Goal: Task Accomplishment & Management: Manage account settings

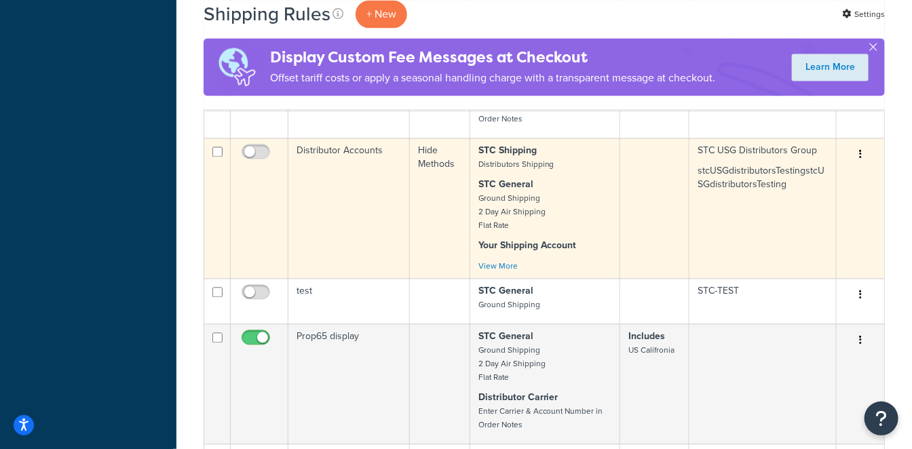
scroll to position [1055, 0]
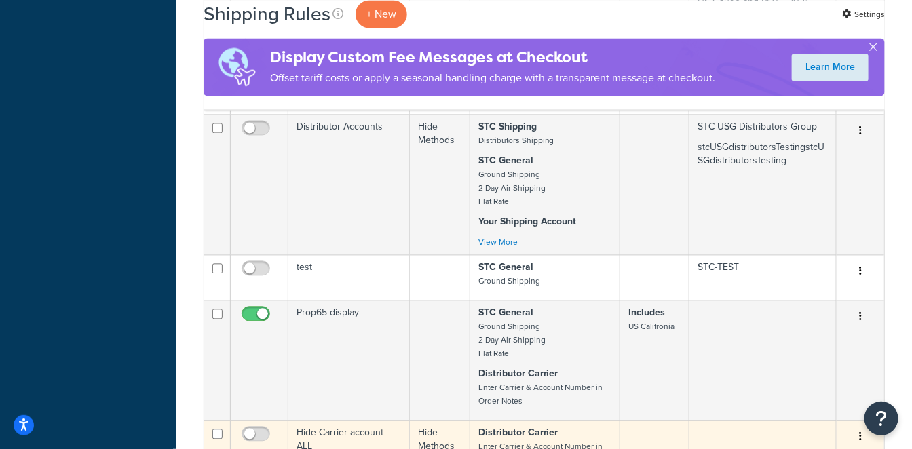
click at [355, 420] on td "Hide Carrier account ALL" at bounding box center [348, 449] width 121 height 59
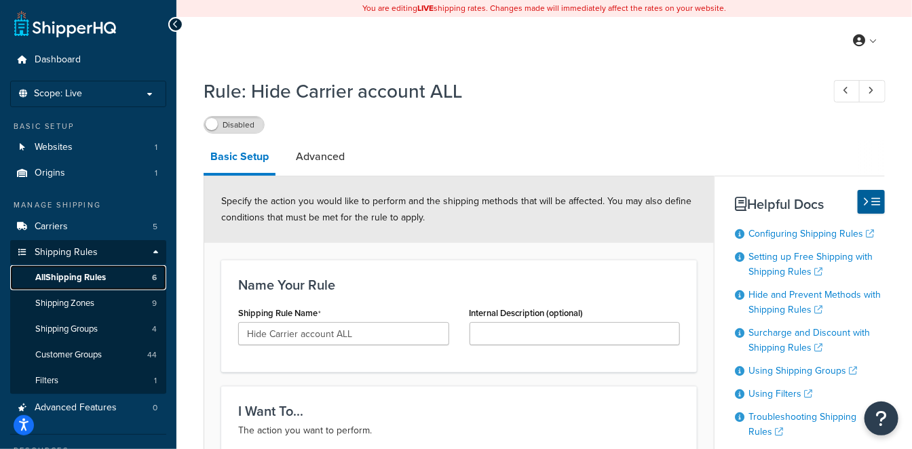
click at [81, 275] on span "All Shipping Rules" at bounding box center [70, 278] width 71 height 12
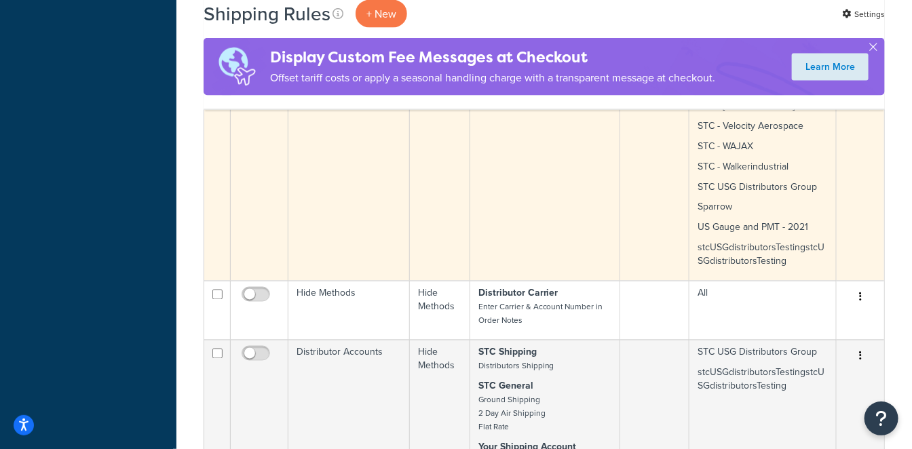
scroll to position [904, 0]
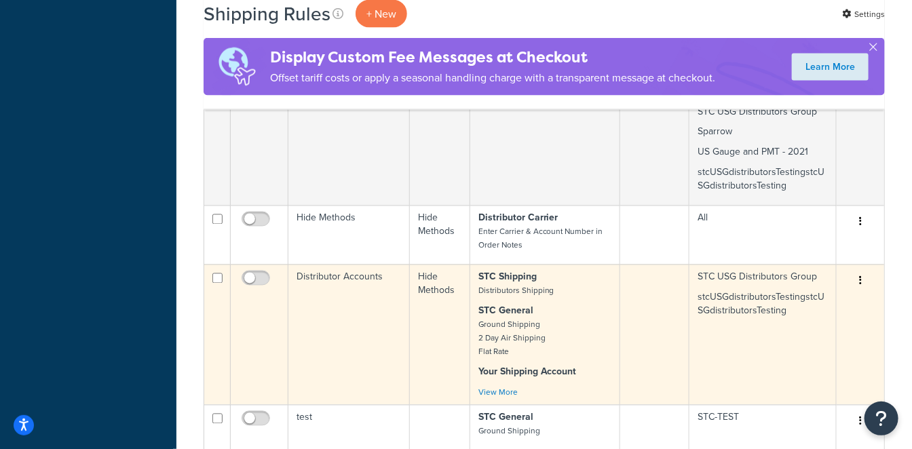
click at [351, 265] on td "Distributor Accounts" at bounding box center [348, 335] width 121 height 140
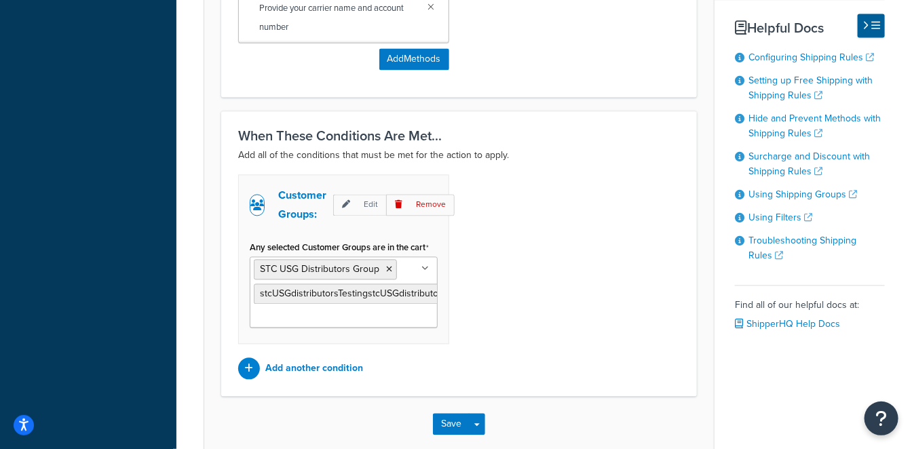
scroll to position [1055, 0]
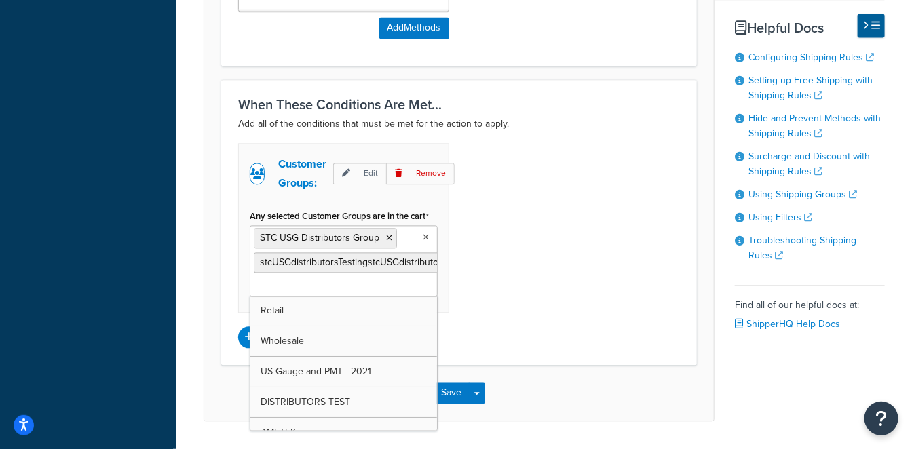
click at [338, 284] on input "Any selected Customer Groups are in the cart" at bounding box center [314, 286] width 120 height 15
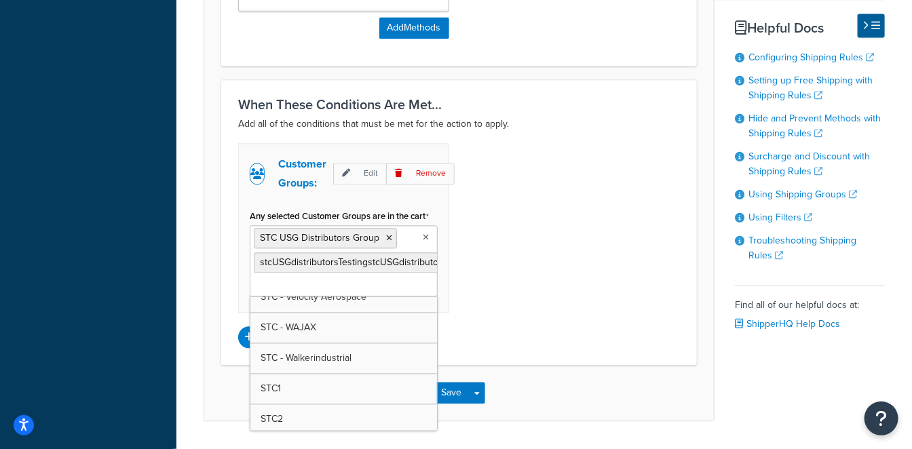
click at [575, 240] on div "Customer Groups: Edit Remove Any selected Customer Groups are in the cart STC U…" at bounding box center [459, 245] width 462 height 205
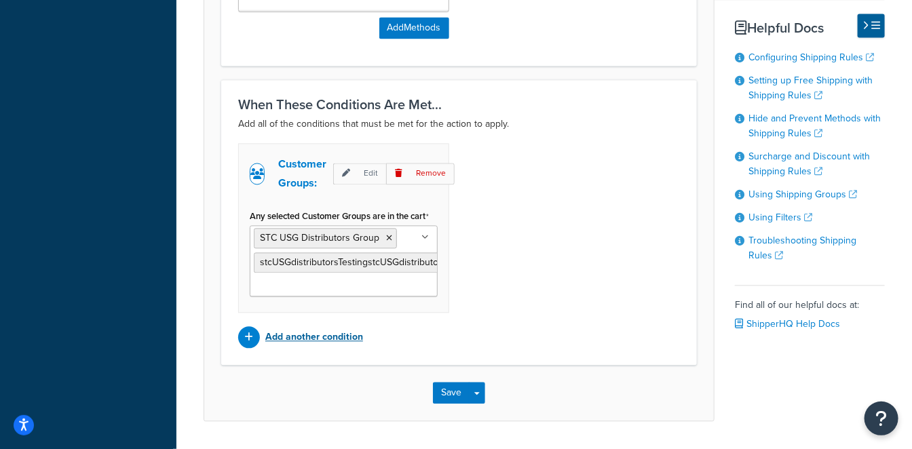
click at [332, 333] on p "Add another condition" at bounding box center [314, 337] width 98 height 19
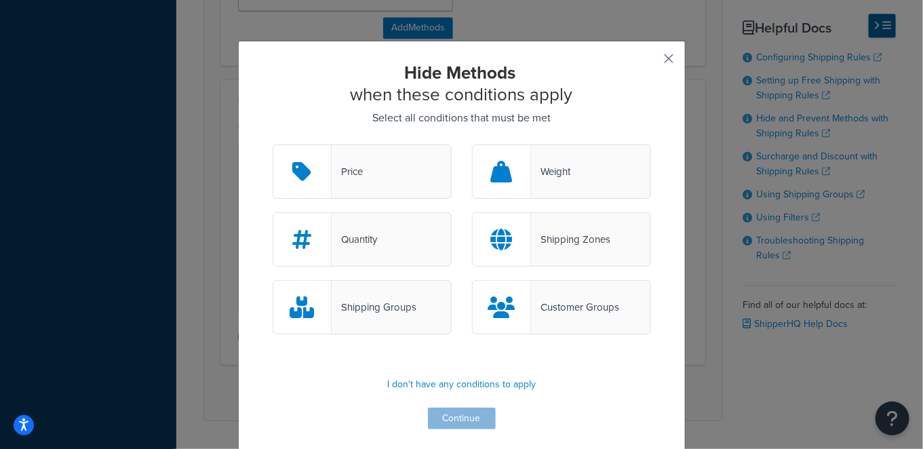
click at [651, 62] on button "button" at bounding box center [649, 63] width 3 height 3
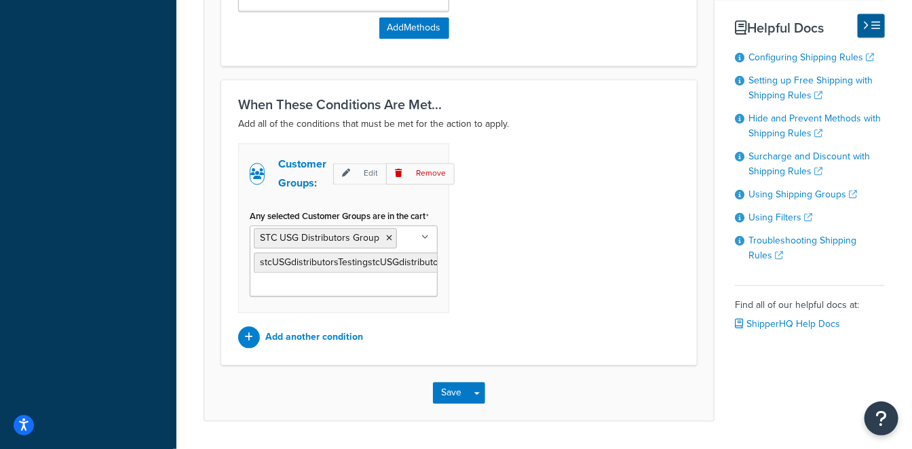
click at [340, 279] on input "Any selected Customer Groups are in the cart" at bounding box center [314, 286] width 120 height 15
click at [528, 252] on div "Customer Groups: Edit Remove Any selected Customer Groups are in the cart STC U…" at bounding box center [459, 245] width 462 height 205
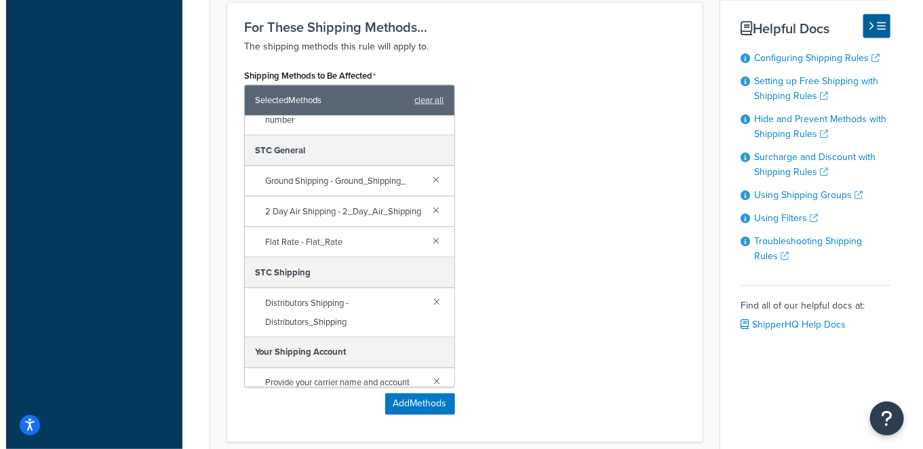
scroll to position [107, 0]
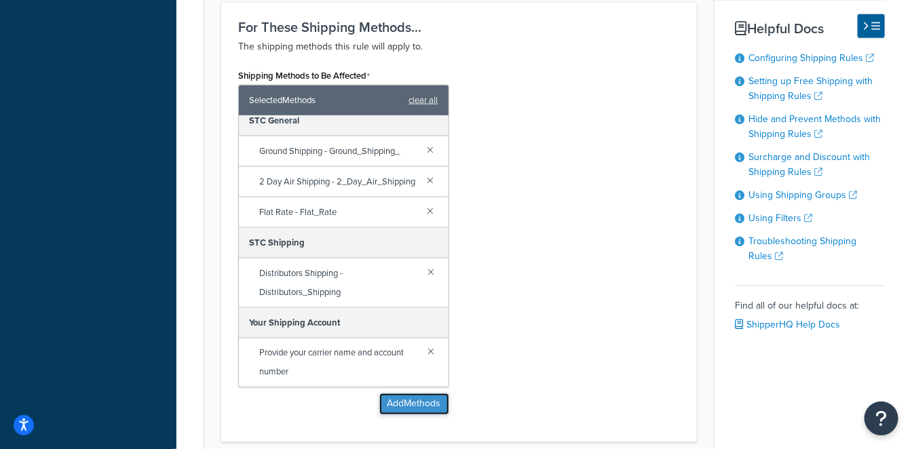
click at [406, 412] on button "Add Methods" at bounding box center [414, 405] width 70 height 22
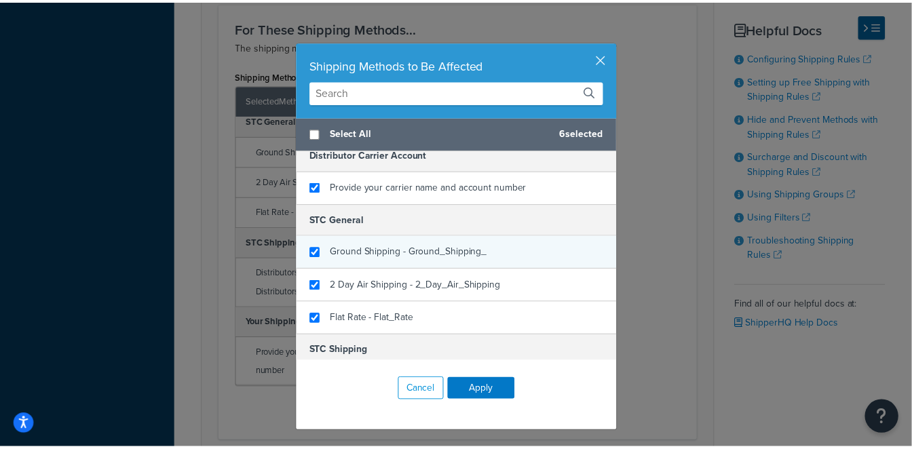
scroll to position [0, 0]
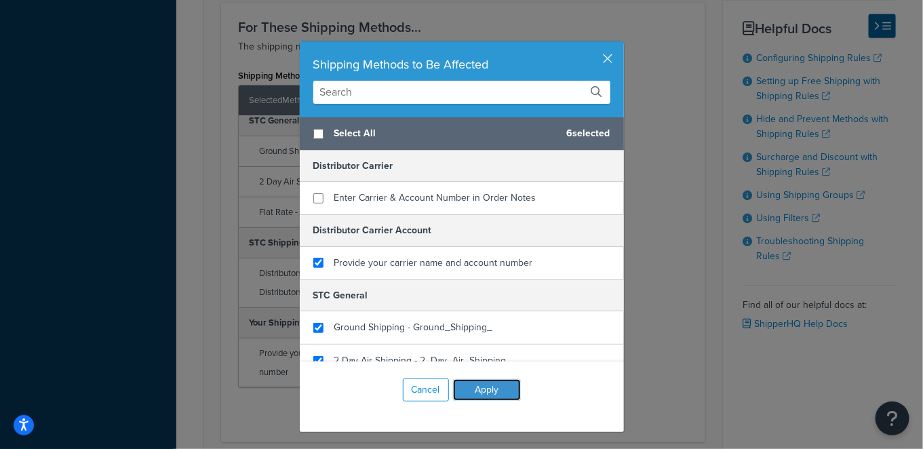
click at [493, 394] on button "Apply" at bounding box center [487, 390] width 68 height 22
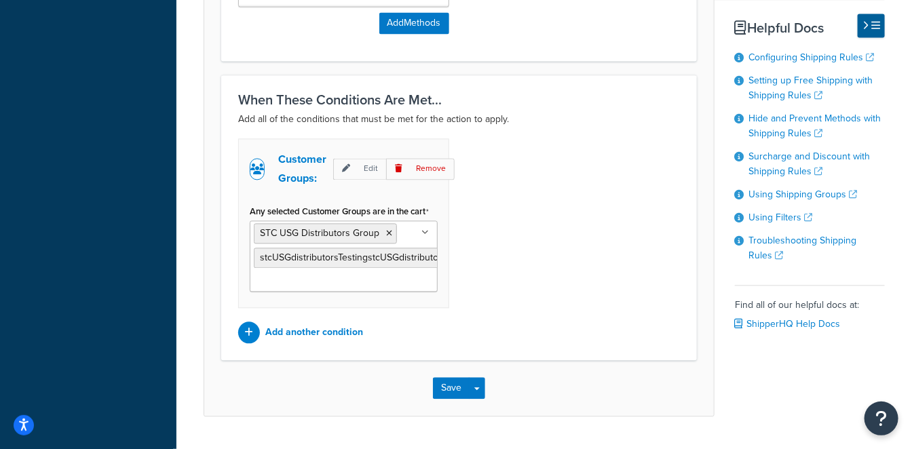
scroll to position [1092, 0]
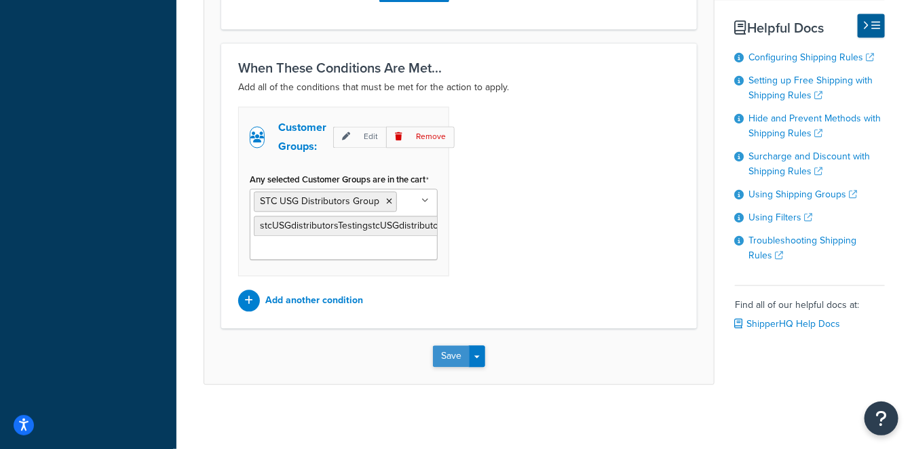
click at [455, 358] on button "Save" at bounding box center [451, 356] width 37 height 22
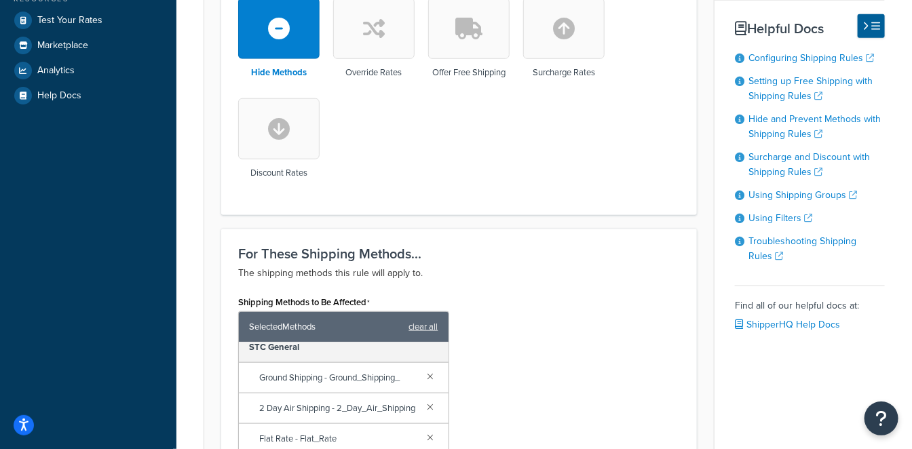
scroll to position [351, 0]
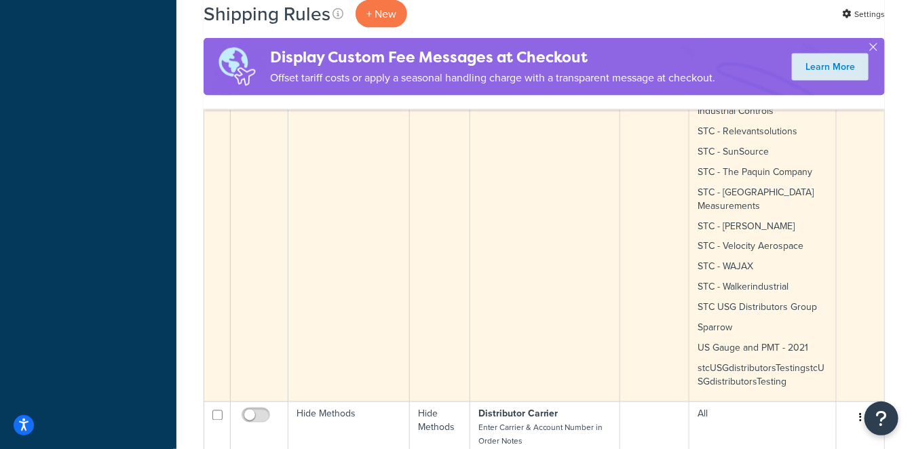
scroll to position [945, 0]
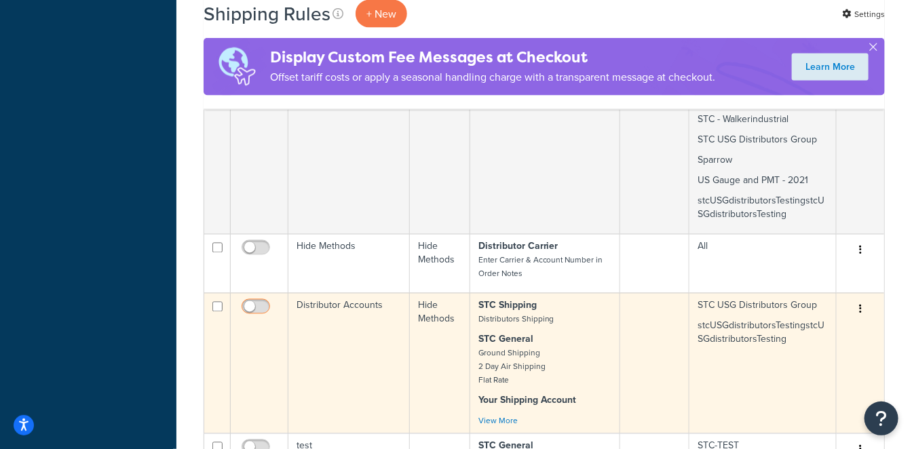
click at [258, 302] on input "checkbox" at bounding box center [257, 310] width 37 height 17
checkbox input "true"
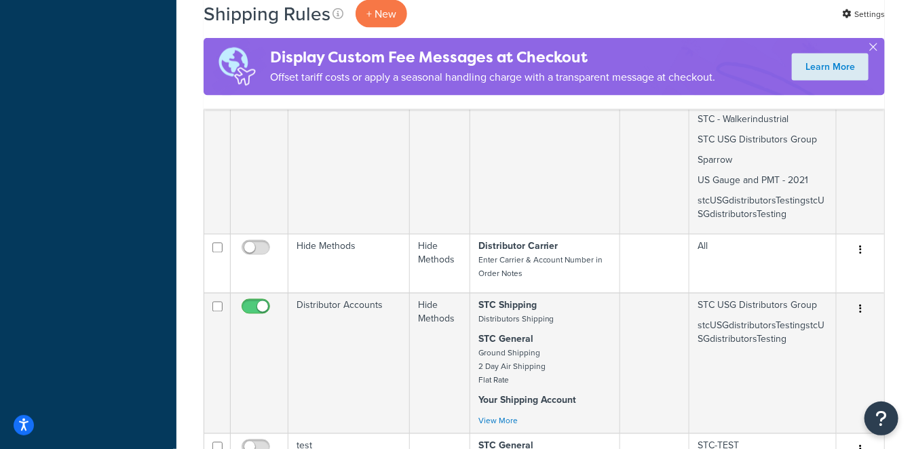
click at [194, 225] on div "Shipping Rules + New Settings Display Custom Fee Messages at Checkout Offset ta…" at bounding box center [543, 41] width 735 height 1844
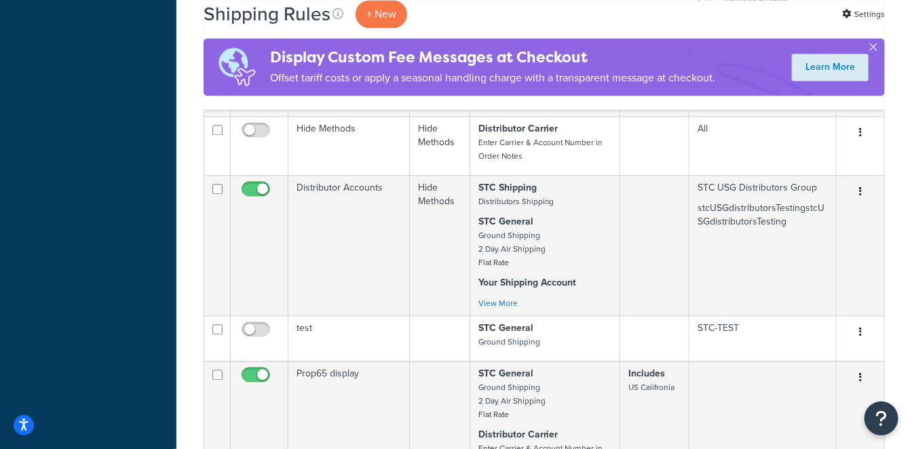
scroll to position [1096, 0]
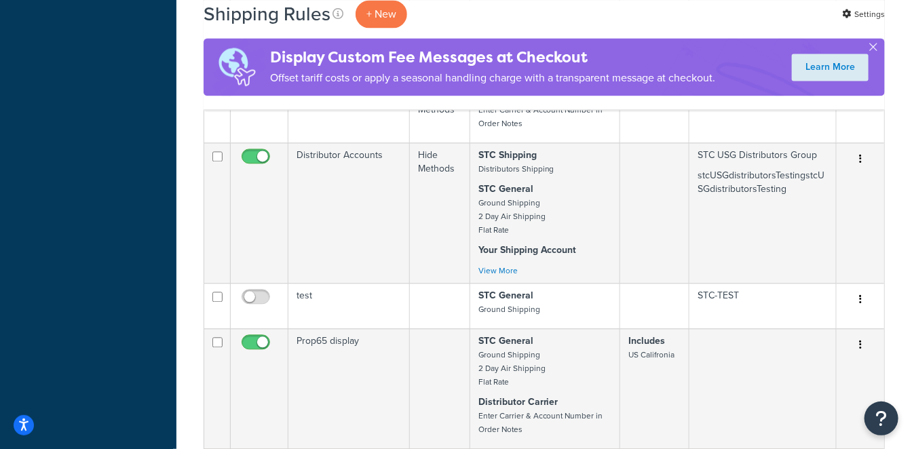
checkbox input "false"
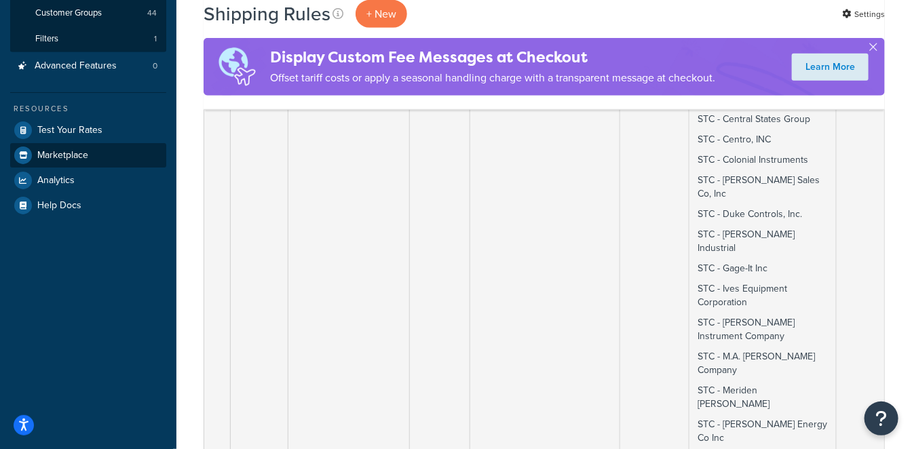
scroll to position [191, 0]
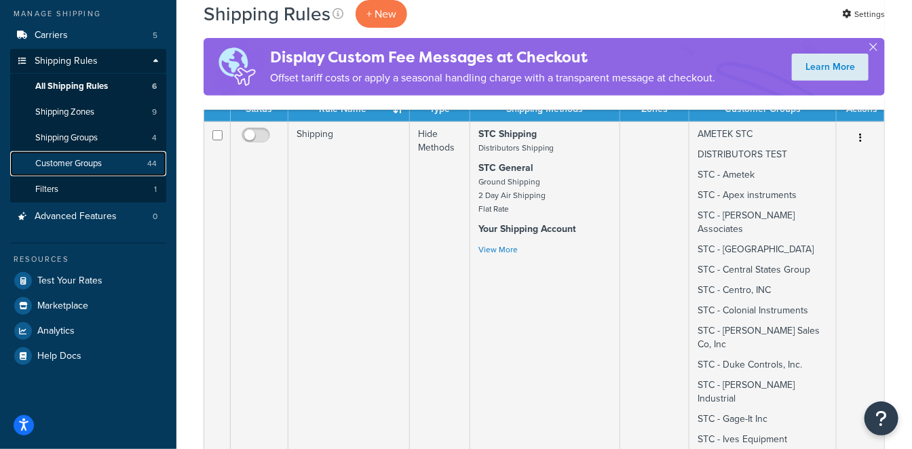
click at [110, 161] on link "Customer Groups 44" at bounding box center [88, 163] width 156 height 25
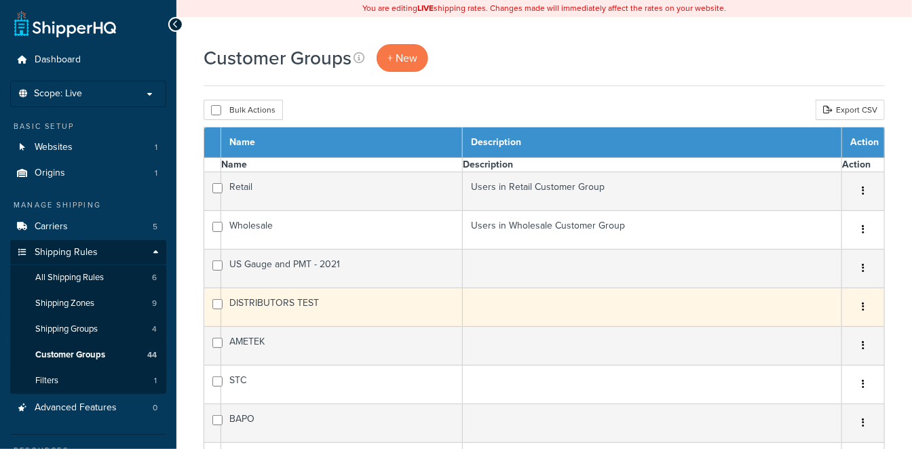
select select "15"
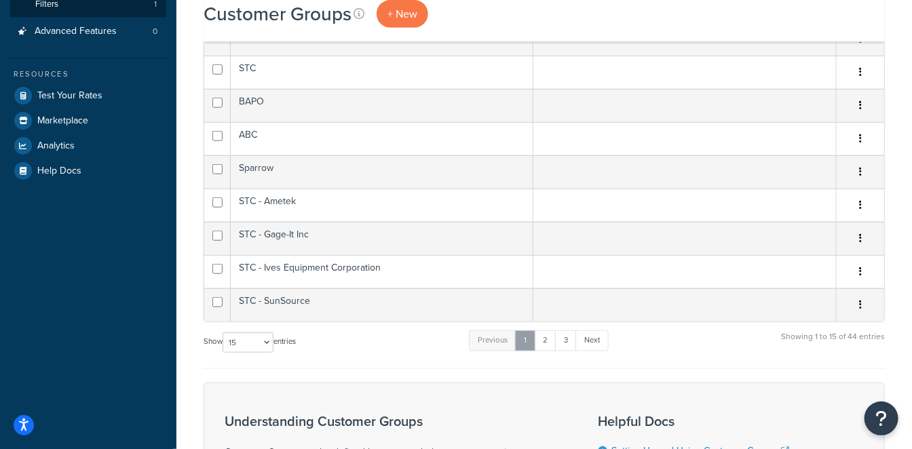
scroll to position [600, 0]
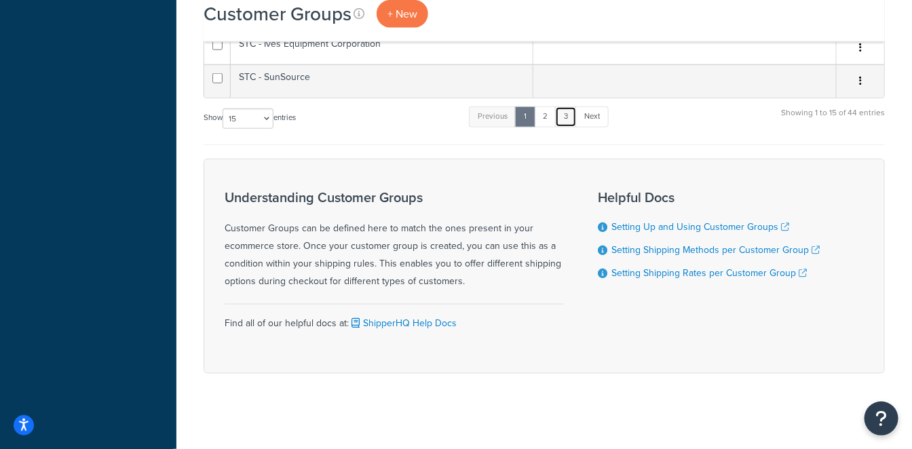
click at [560, 109] on link "3" at bounding box center [566, 117] width 22 height 20
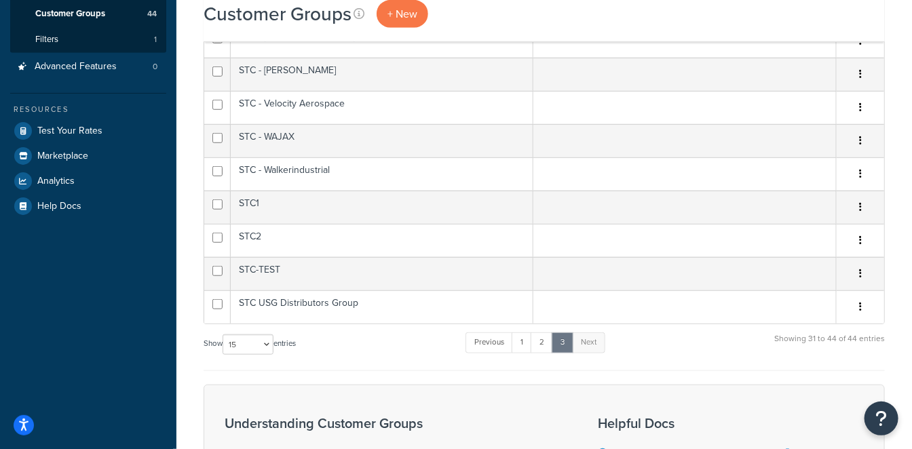
scroll to position [0, 0]
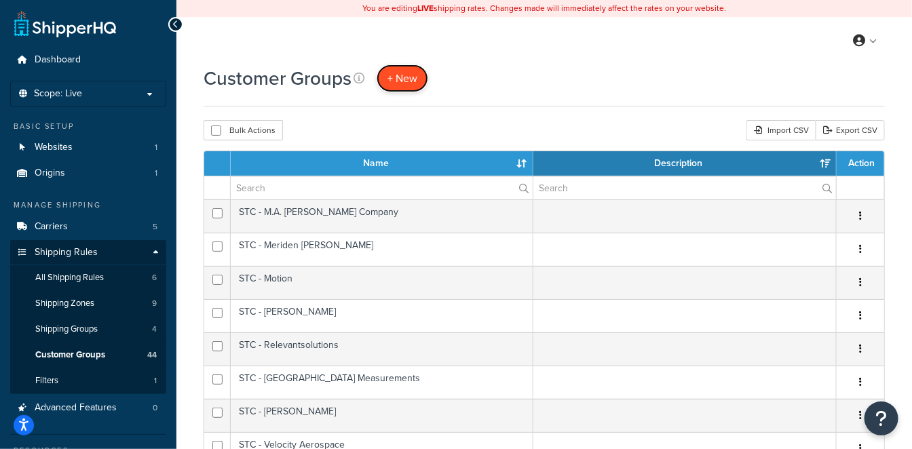
click at [404, 82] on span "+ New" at bounding box center [402, 79] width 30 height 16
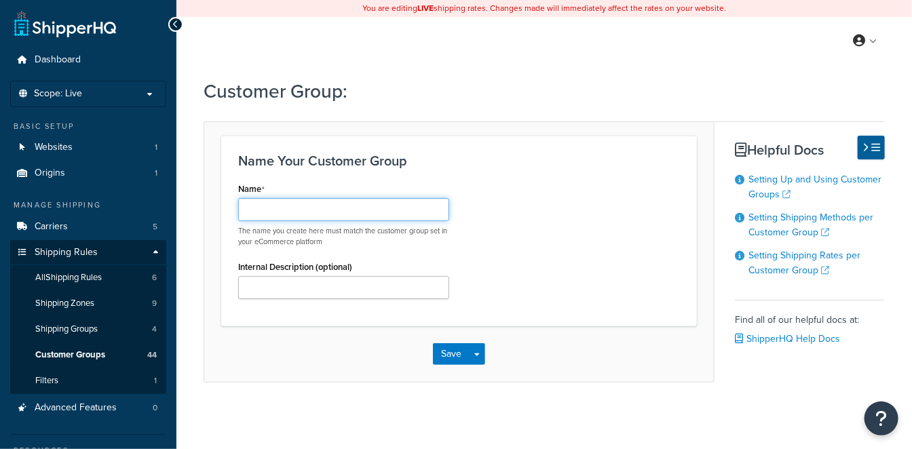
click at [351, 211] on input "Name" at bounding box center [343, 209] width 211 height 23
paste input "stcUSGdistributorsTesting"
type input "stcUSGdistributorsTesting"
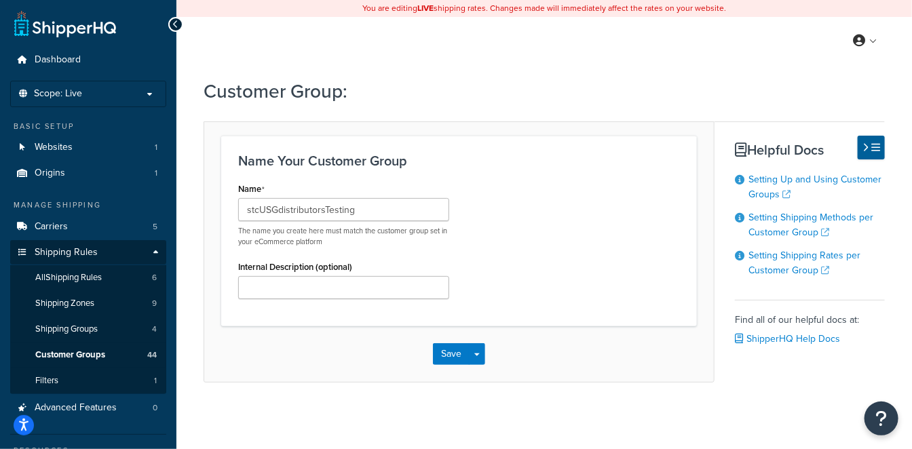
click at [529, 185] on div "Name stcUSGdistributorsTesting The name you create here must match the customer…" at bounding box center [459, 244] width 462 height 130
click at [333, 279] on input "Internal Description (optional)" at bounding box center [343, 287] width 211 height 23
paste input "stcUSGdistributorsTesting"
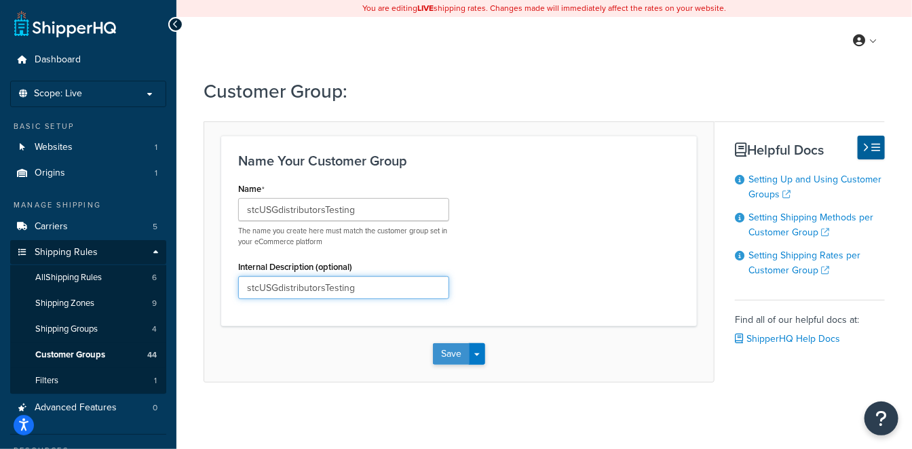
type input "stcUSGdistributorsTesting"
click at [456, 353] on button "Save" at bounding box center [451, 354] width 37 height 22
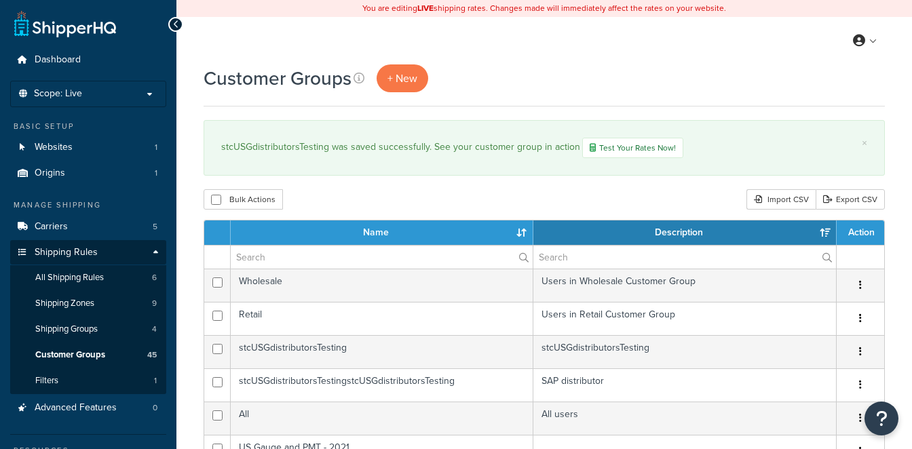
select select "15"
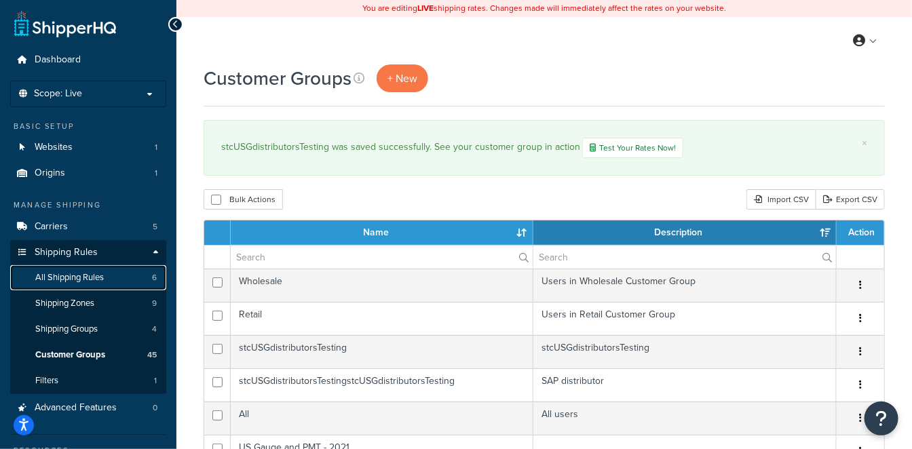
click at [94, 285] on link "All Shipping Rules 6" at bounding box center [88, 277] width 156 height 25
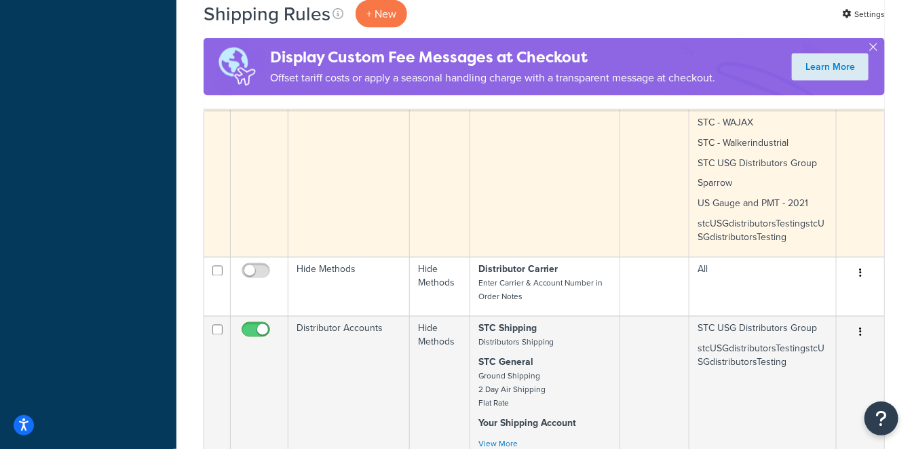
scroll to position [829, 0]
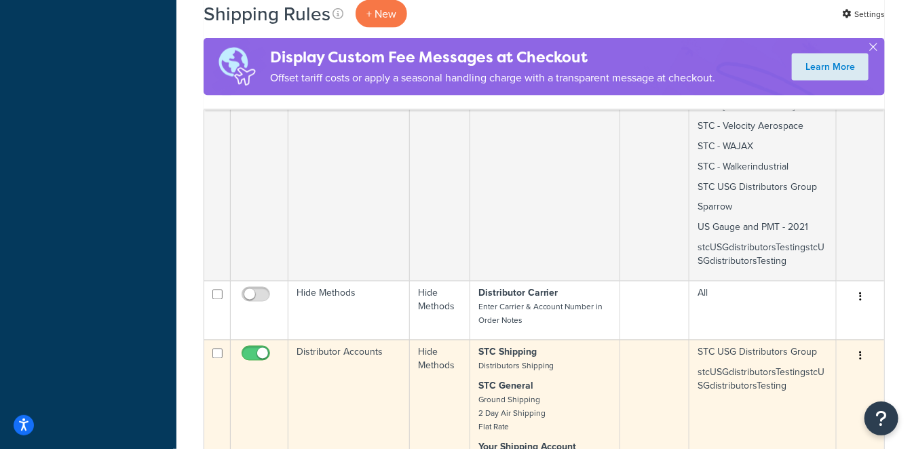
click at [366, 340] on td "Distributor Accounts" at bounding box center [348, 410] width 121 height 140
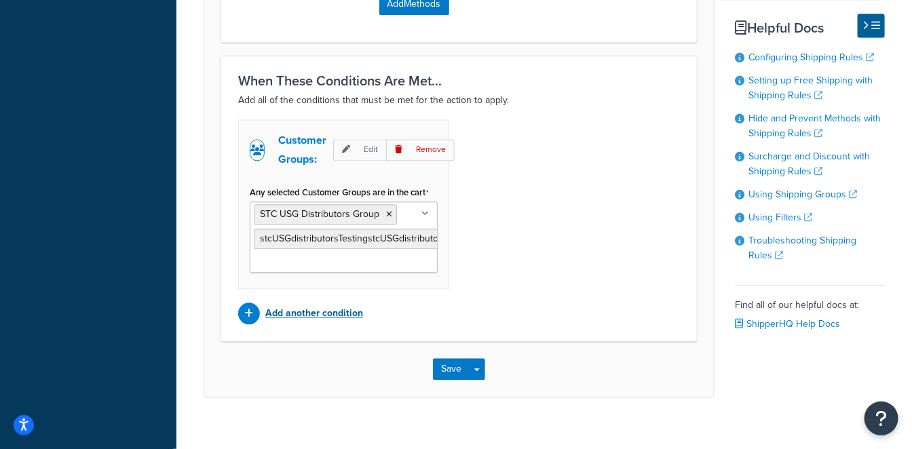
scroll to position [1092, 0]
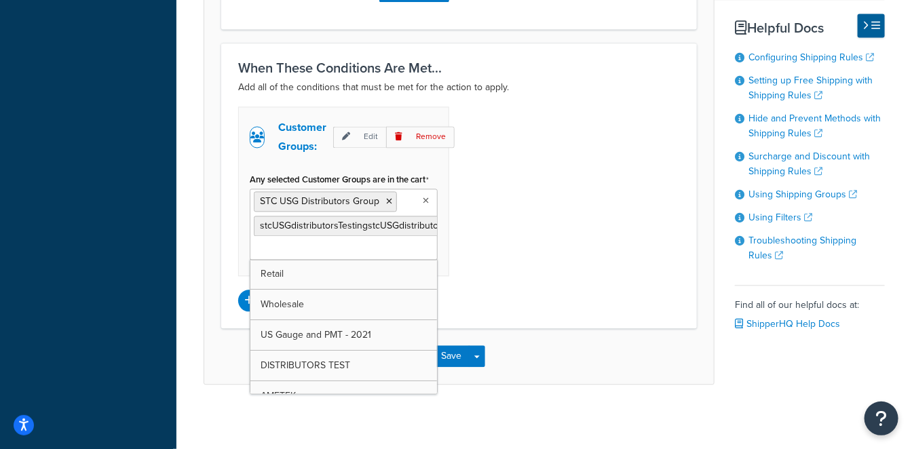
click at [370, 242] on ul "STC USG Distributors Group stcUSGdistributorsTestingstcUSGdistributorsTesting" at bounding box center [344, 224] width 188 height 71
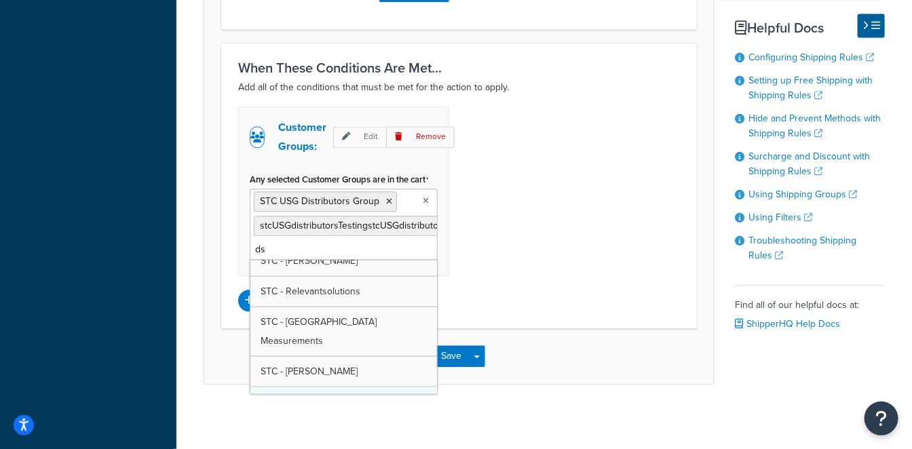
scroll to position [0, 0]
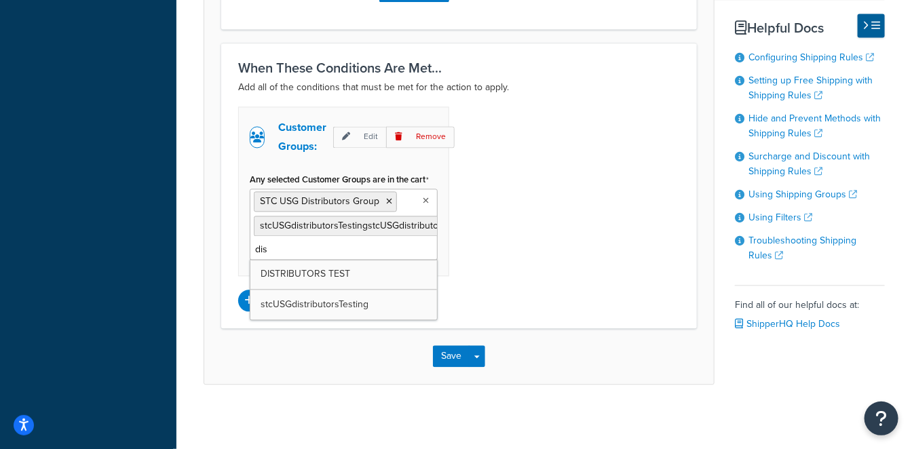
type input "dist"
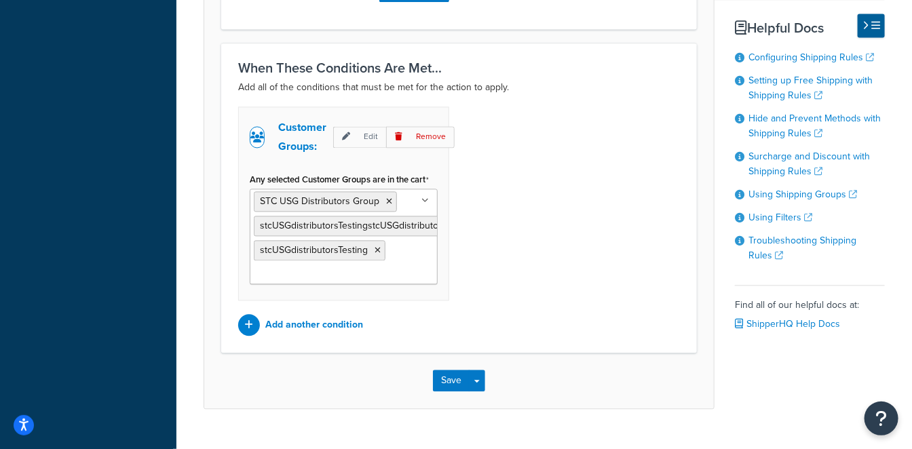
click at [567, 303] on div "Customer Groups: Edit Remove Any selected Customer Groups are in the cart STC U…" at bounding box center [459, 221] width 462 height 229
click at [450, 381] on button "Save" at bounding box center [451, 381] width 37 height 22
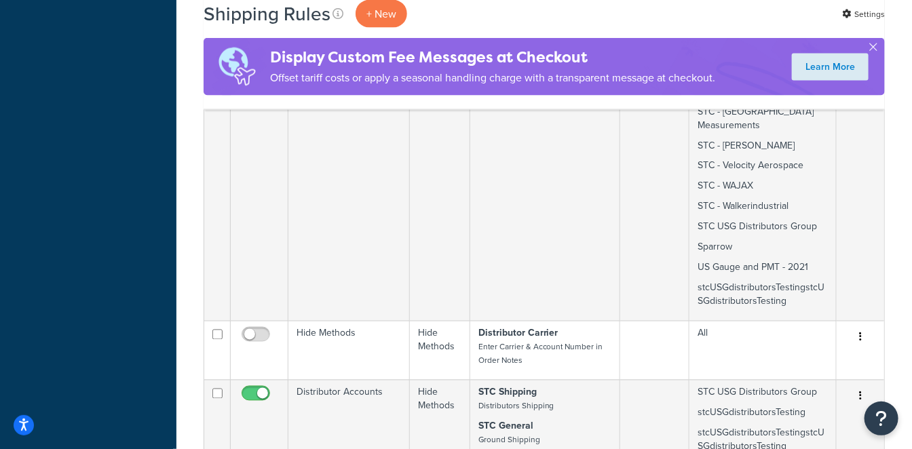
scroll to position [829, 0]
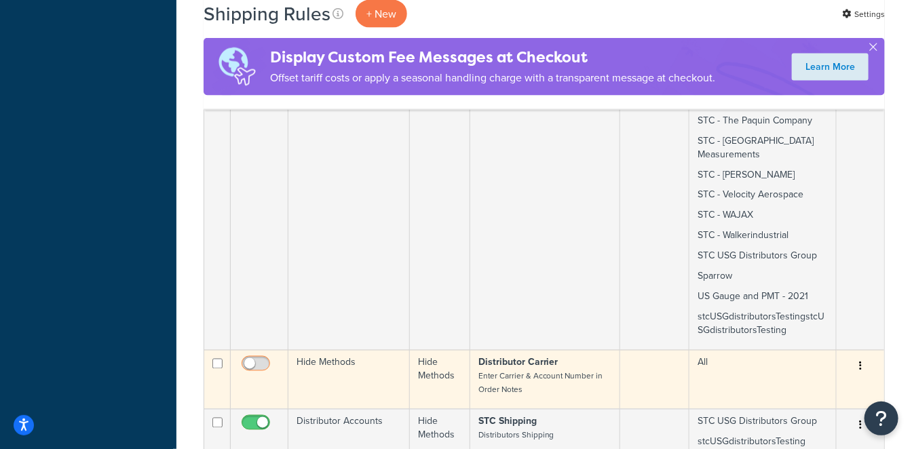
click at [266, 359] on input "checkbox" at bounding box center [257, 367] width 37 height 17
checkbox input "true"
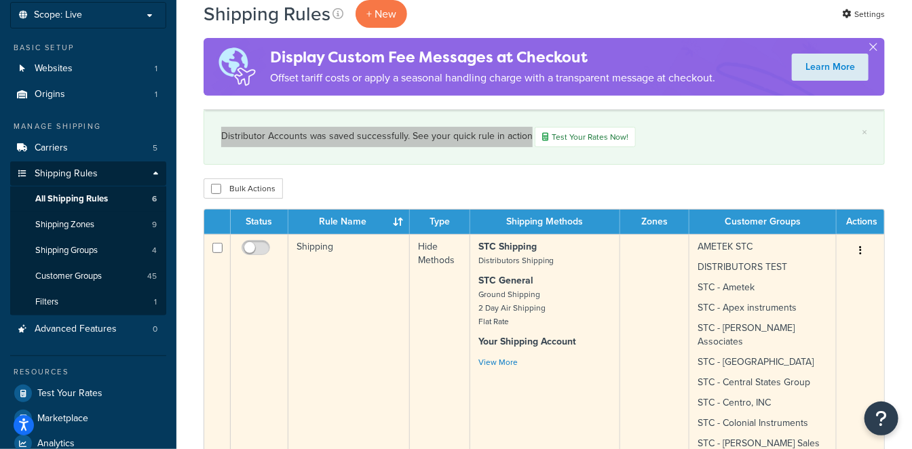
scroll to position [75, 0]
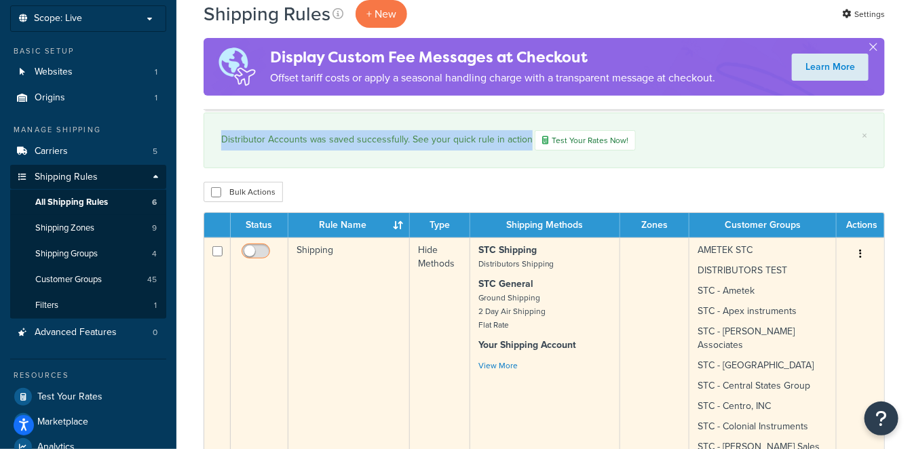
click at [265, 250] on input "checkbox" at bounding box center [257, 254] width 37 height 17
checkbox input "true"
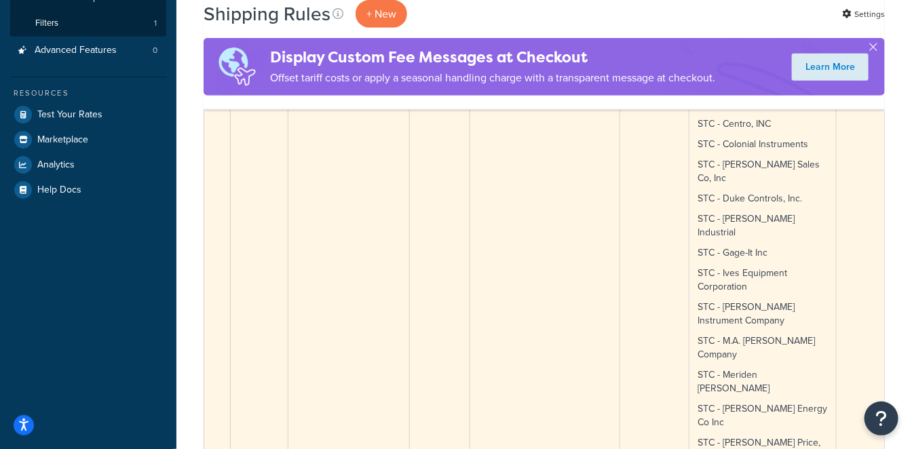
scroll to position [452, 0]
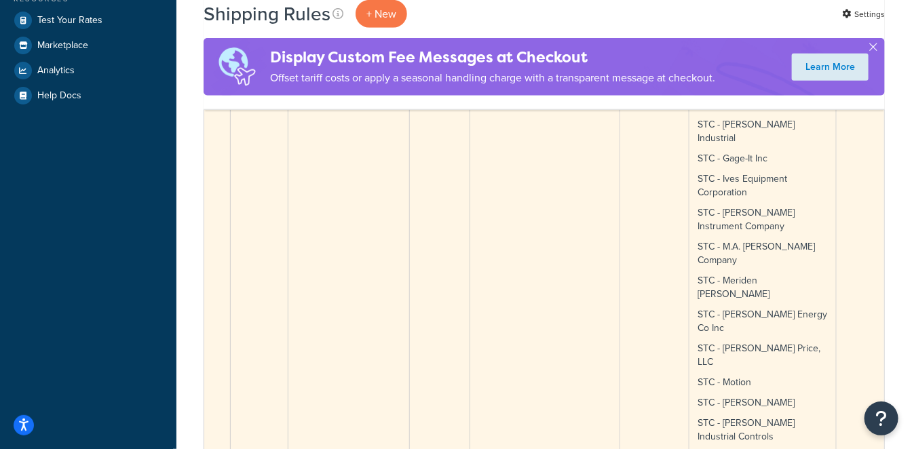
click at [790, 289] on td "AMETEK STC DISTRIBUTORS TEST STC - Ametek STC - Apex instruments STC - Berg-Joh…" at bounding box center [762, 294] width 147 height 866
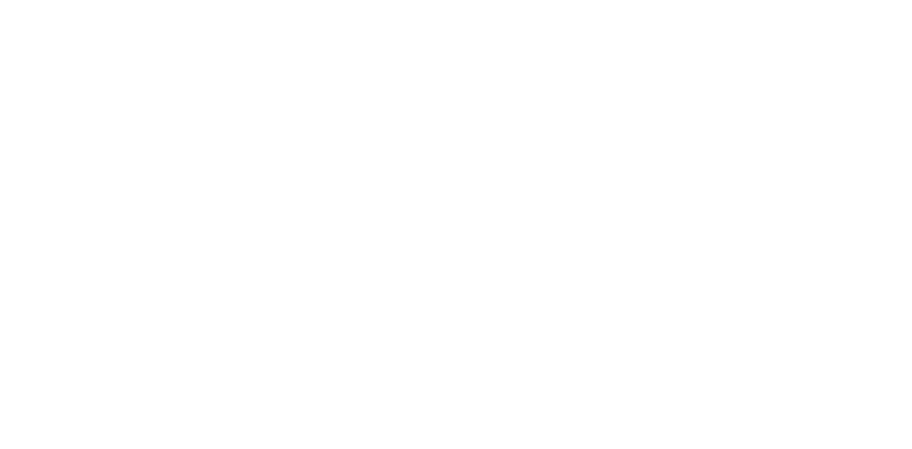
select select "HIDE"
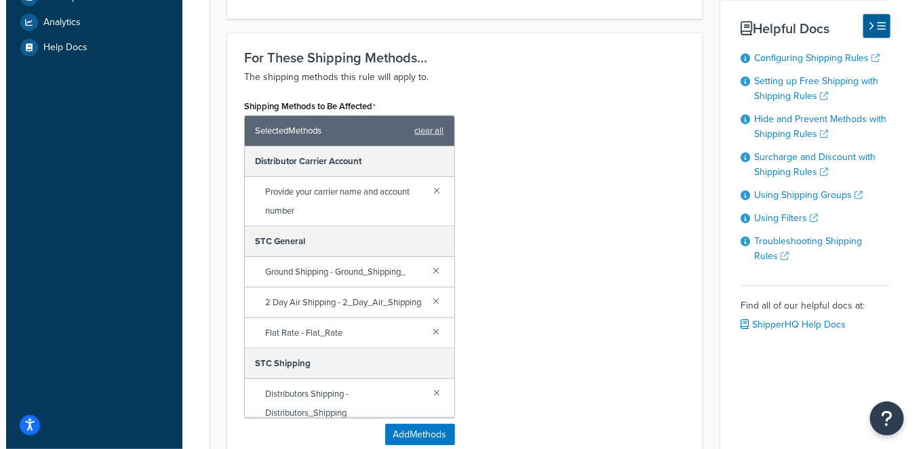
scroll to position [678, 0]
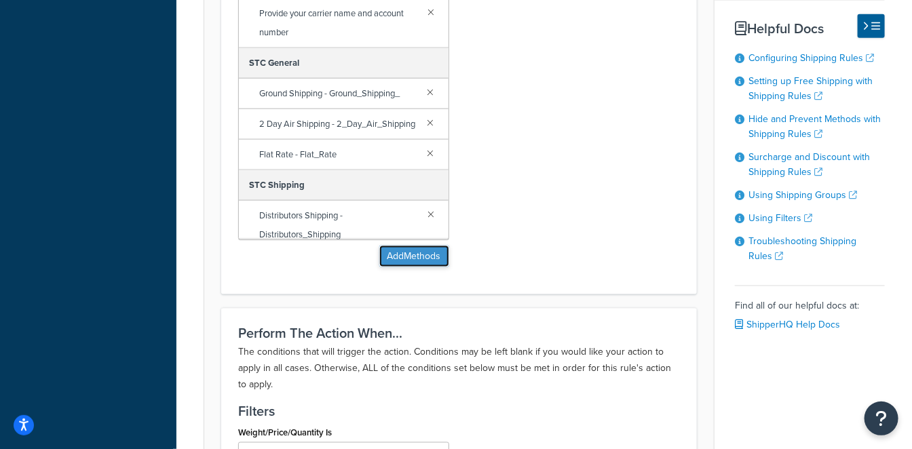
click at [404, 262] on button "Add Methods" at bounding box center [414, 257] width 70 height 22
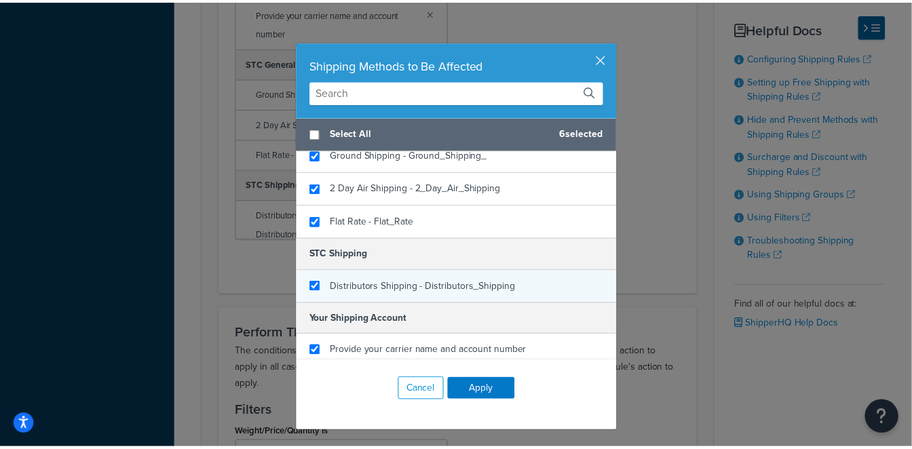
scroll to position [176, 0]
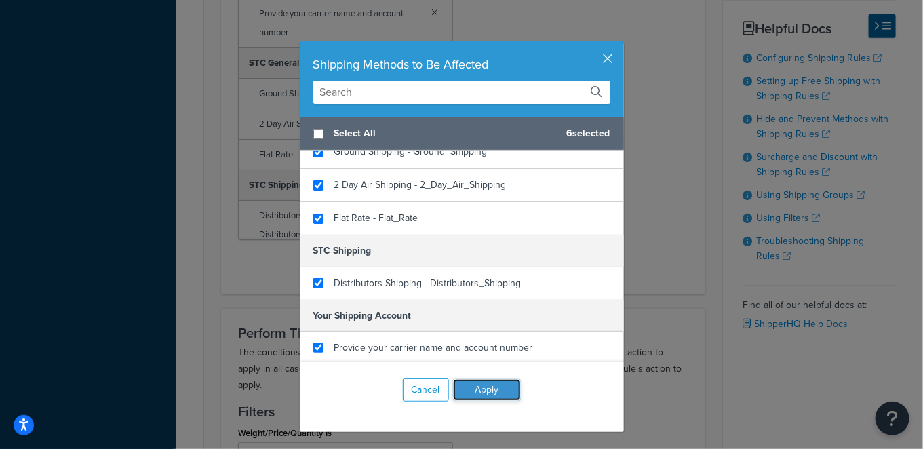
click at [482, 385] on button "Apply" at bounding box center [487, 390] width 68 height 22
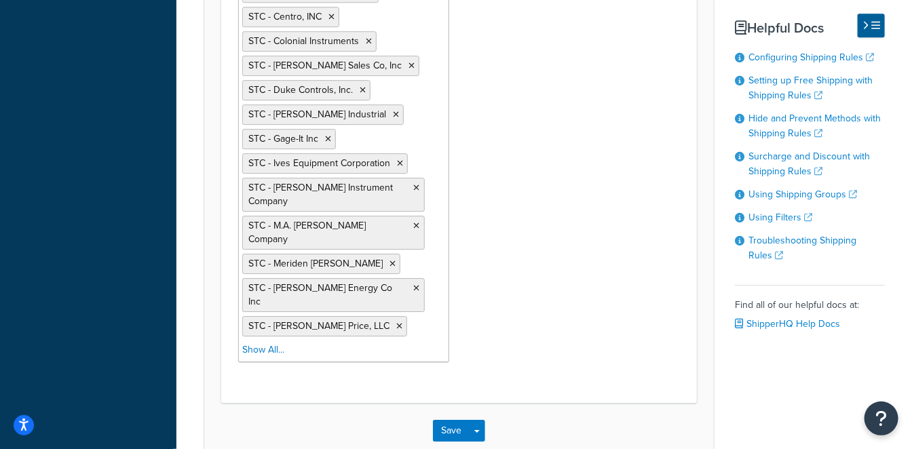
click at [406, 292] on div "AMETEK STC DISTRIBUTORS TEST Sparrow STC - Ametek STC - Apex instruments STC - …" at bounding box center [343, 97] width 211 height 529
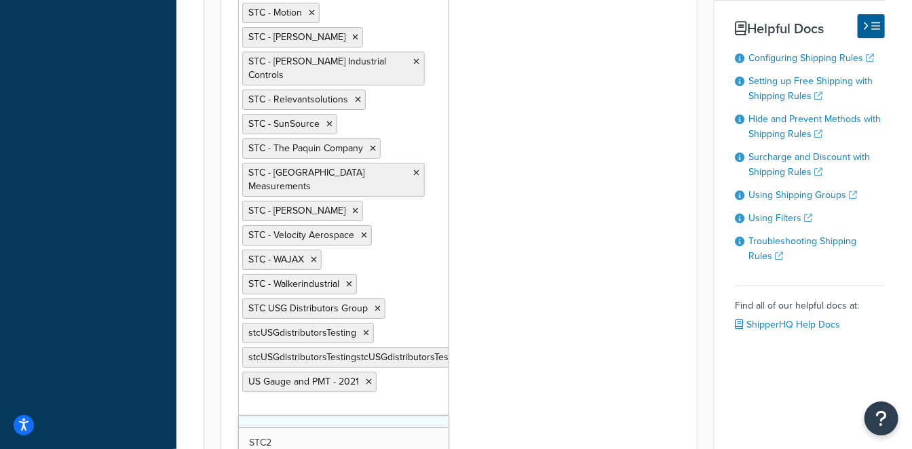
scroll to position [198, 0]
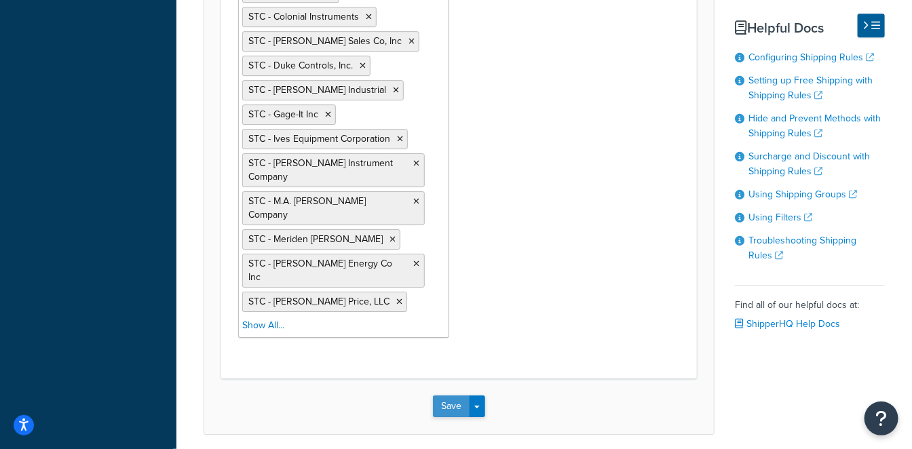
click at [455, 396] on button "Save" at bounding box center [451, 407] width 37 height 22
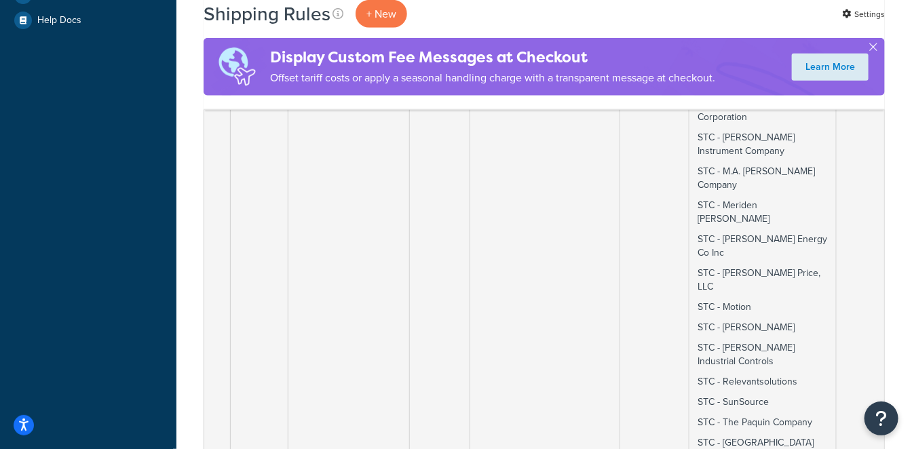
scroll to position [904, 0]
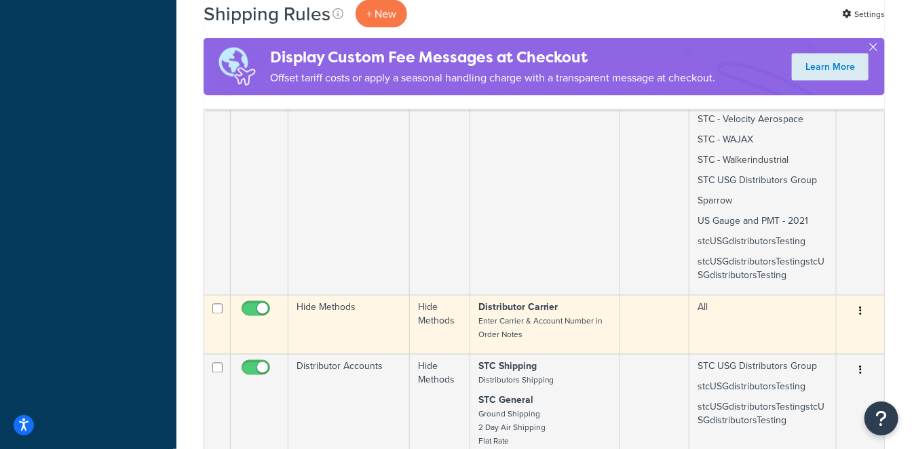
click at [251, 304] on input "checkbox" at bounding box center [257, 312] width 37 height 17
checkbox input "false"
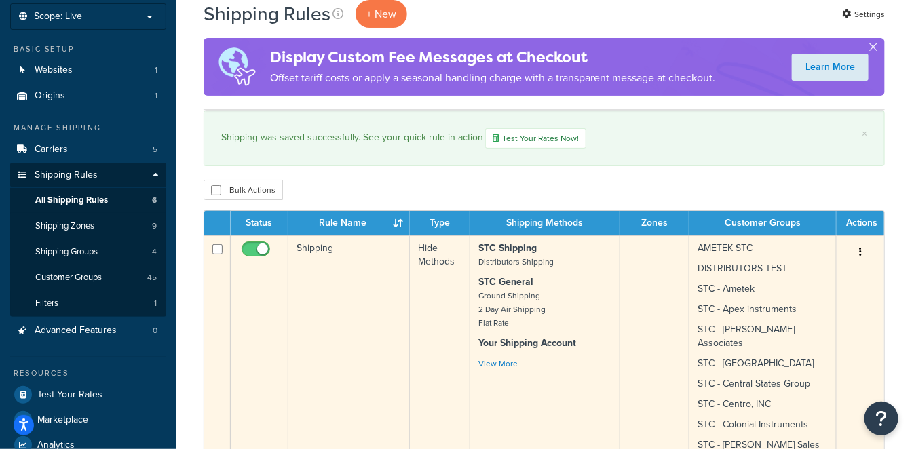
scroll to position [75, 0]
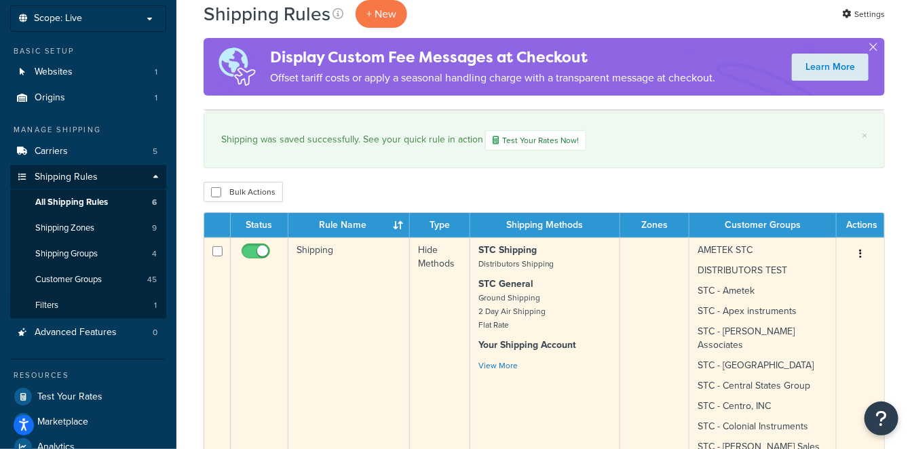
click at [252, 251] on input "checkbox" at bounding box center [257, 254] width 37 height 17
checkbox input "false"
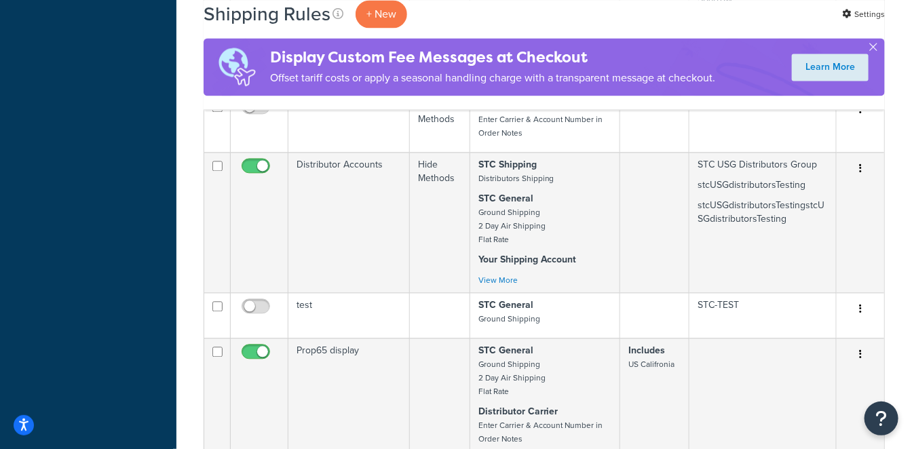
scroll to position [1130, 0]
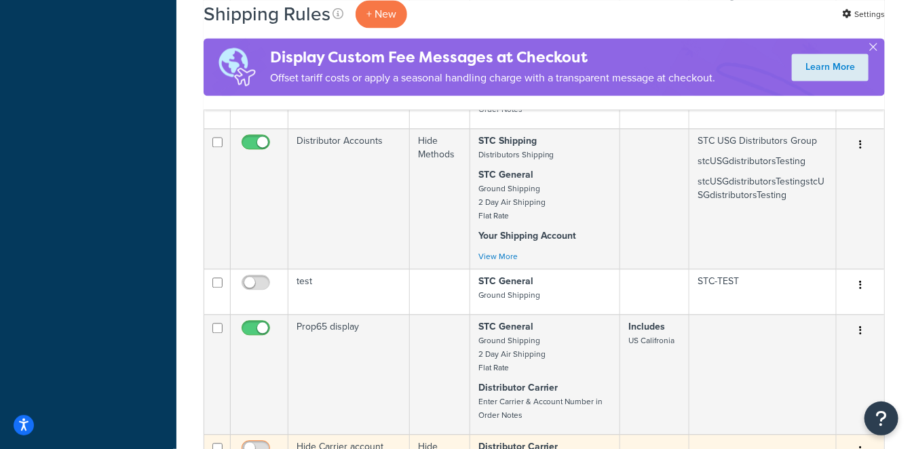
click at [262, 443] on input "checkbox" at bounding box center [257, 451] width 37 height 17
checkbox input "true"
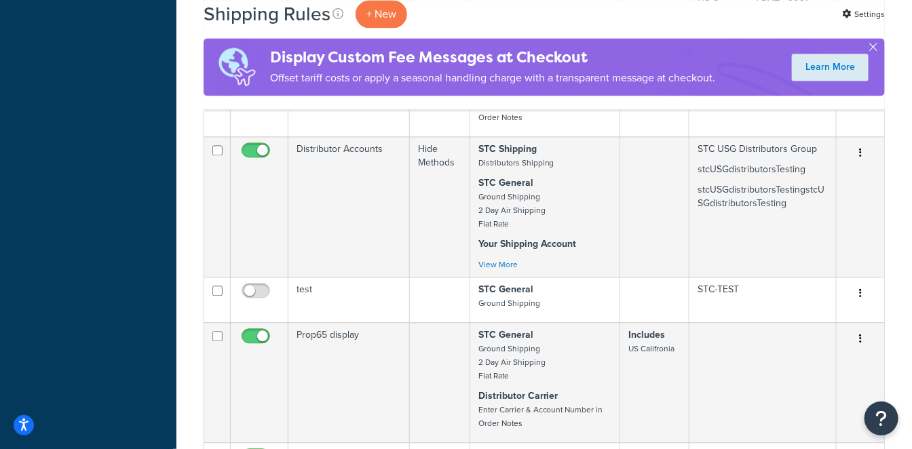
scroll to position [1206, 0]
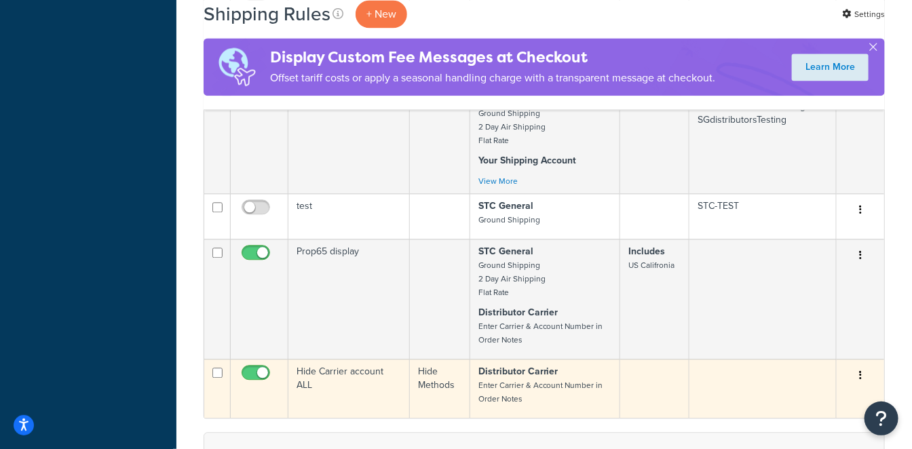
click at [715, 359] on td at bounding box center [762, 388] width 147 height 59
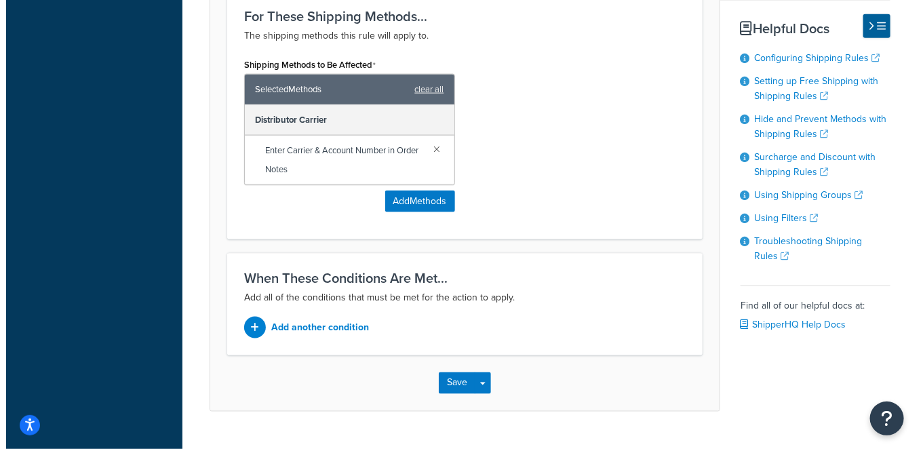
scroll to position [718, 0]
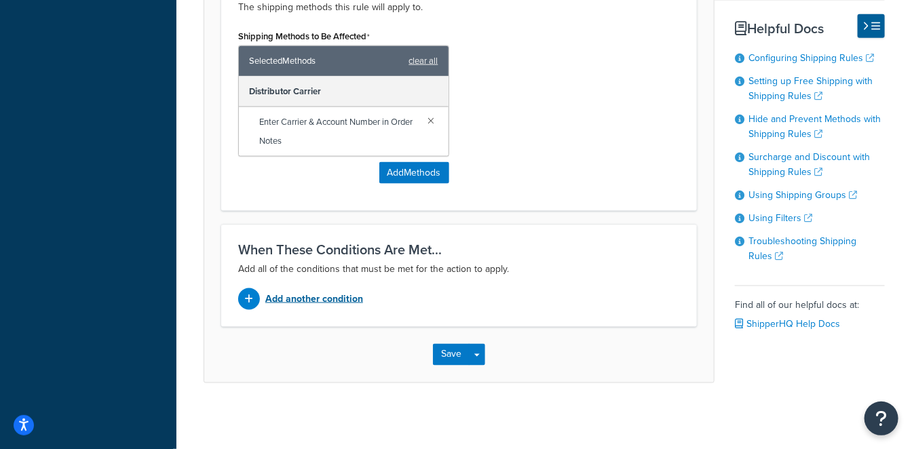
click at [324, 297] on p "Add another condition" at bounding box center [314, 299] width 98 height 19
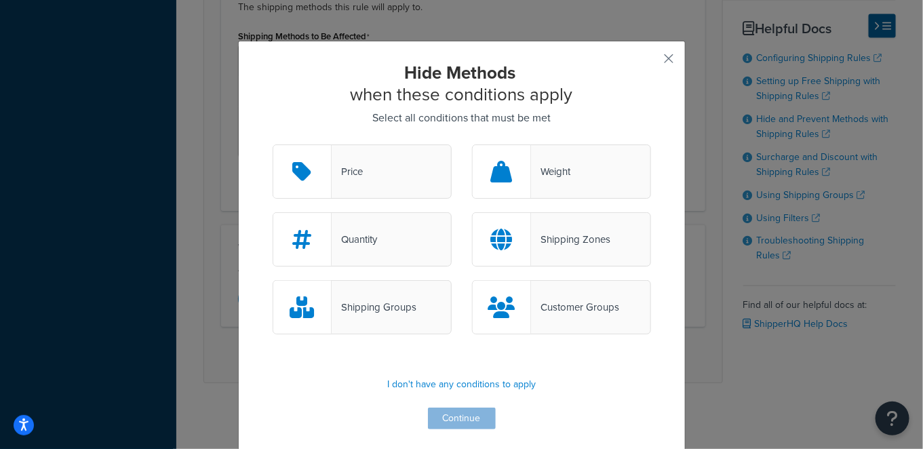
click at [555, 300] on div "Customer Groups" at bounding box center [575, 307] width 88 height 19
click at [0, 0] on input "Customer Groups" at bounding box center [0, 0] width 0 height 0
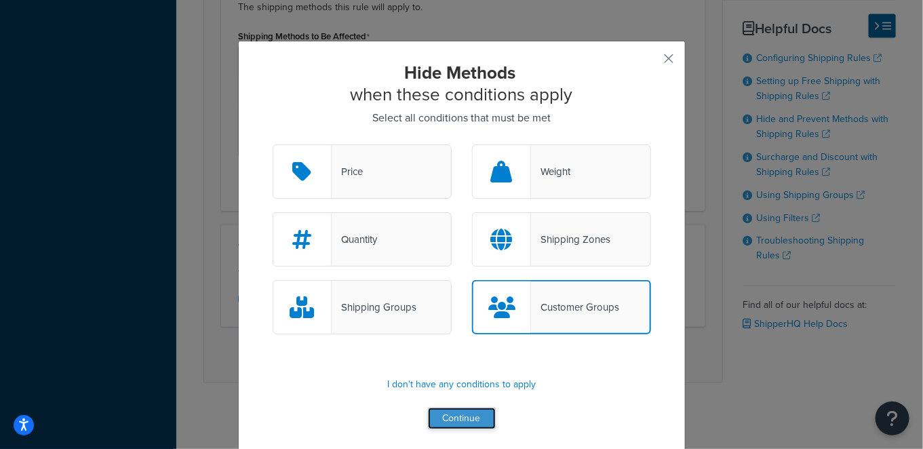
click at [454, 417] on button "Continue" at bounding box center [462, 419] width 68 height 22
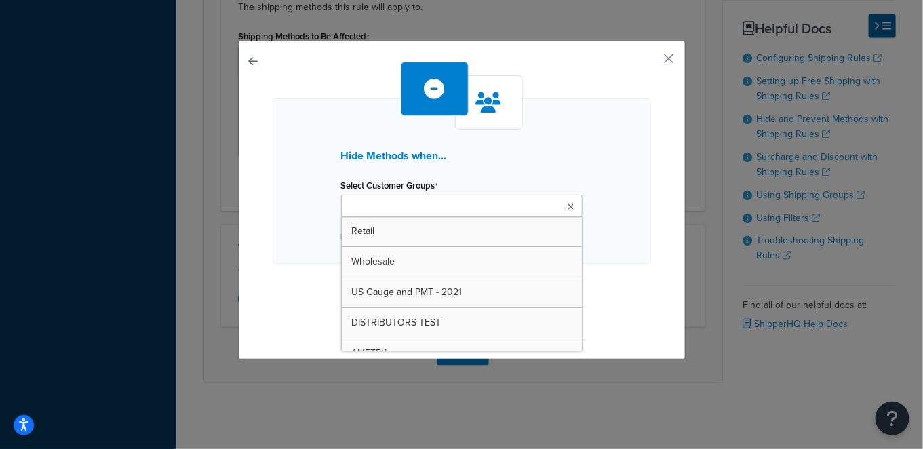
click at [444, 208] on ul at bounding box center [462, 206] width 242 height 22
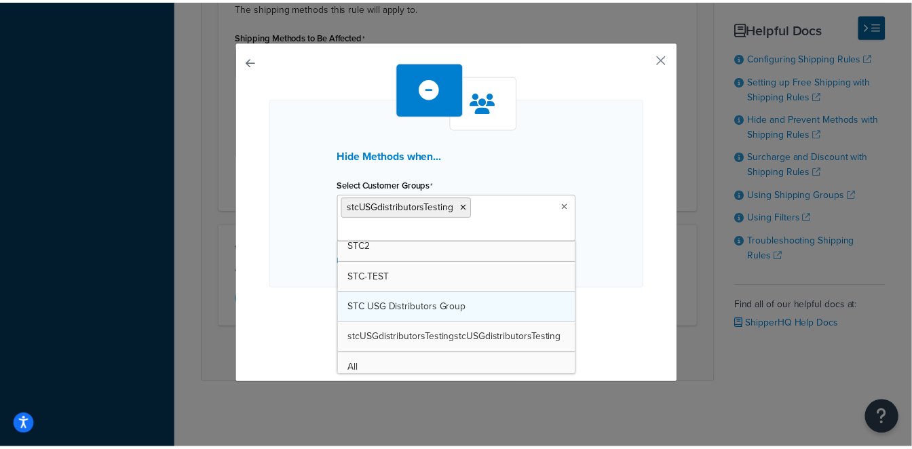
scroll to position [1170, 0]
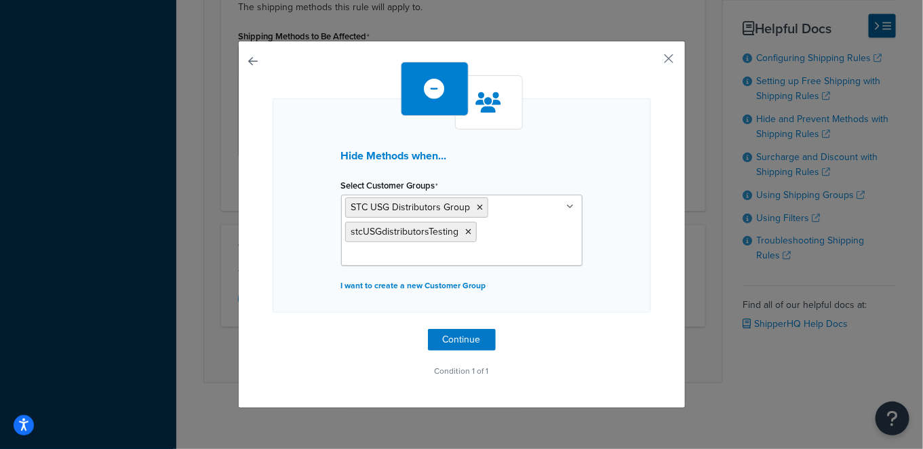
click at [282, 258] on div "Hide Methods when... Select Customer Groups STC USG Distributors Group stcUSGdi…" at bounding box center [462, 205] width 379 height 214
click at [448, 338] on button "Continue" at bounding box center [462, 340] width 68 height 22
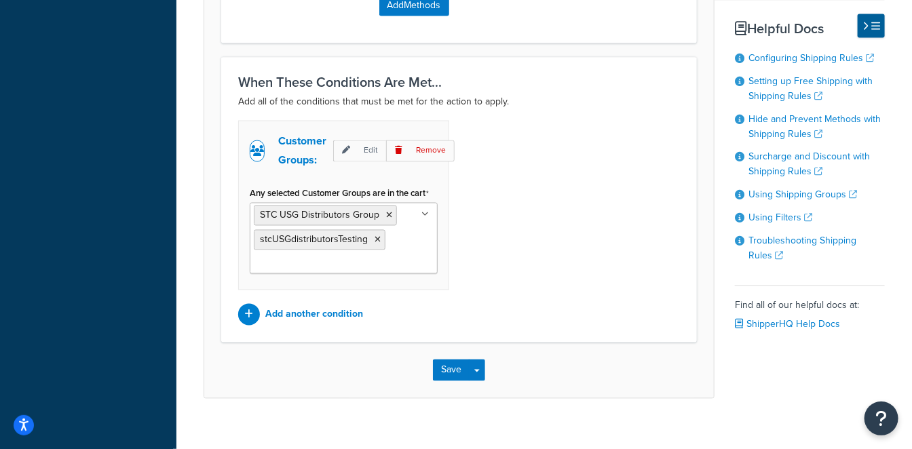
scroll to position [899, 0]
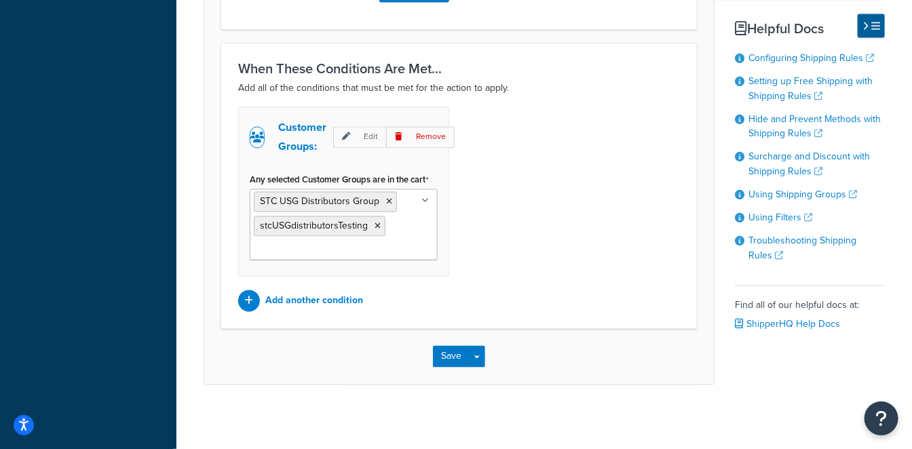
click at [432, 356] on div "Save Save Dropdown Save and Edit Save and Duplicate Save and Create New" at bounding box center [459, 357] width 510 height 56
click at [446, 351] on button "Save" at bounding box center [451, 357] width 37 height 22
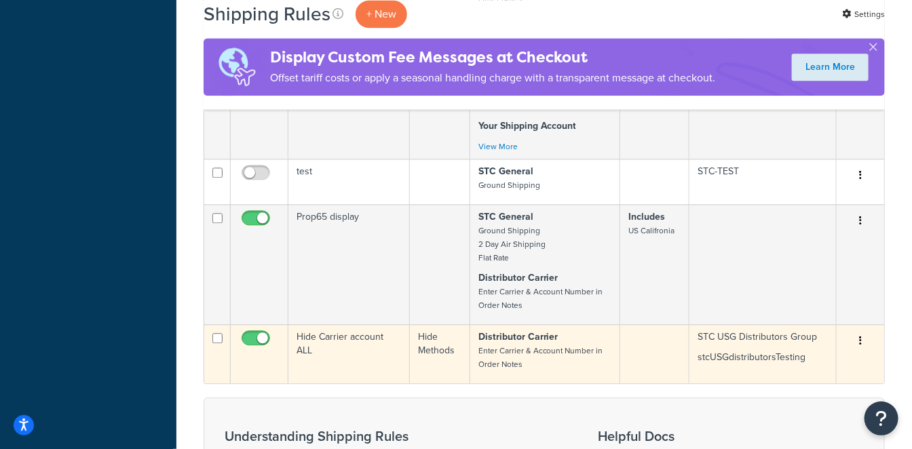
scroll to position [1246, 0]
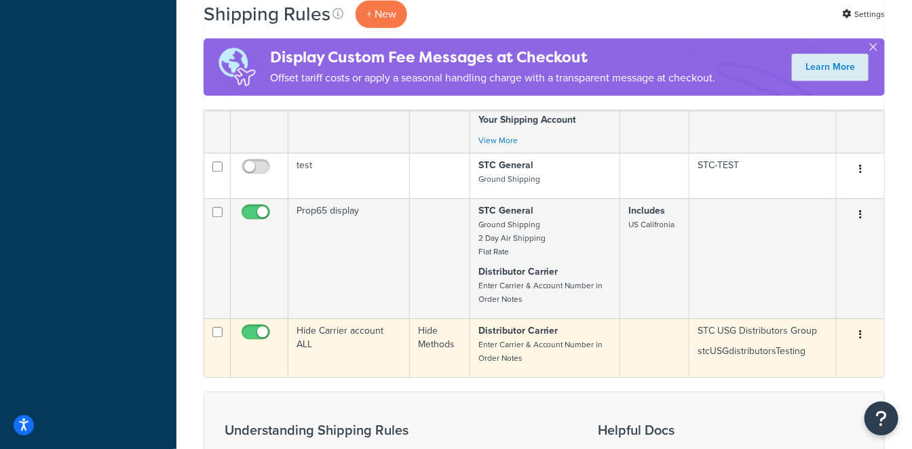
click at [576, 339] on small "Enter Carrier & Account Number in Order Notes" at bounding box center [540, 352] width 125 height 26
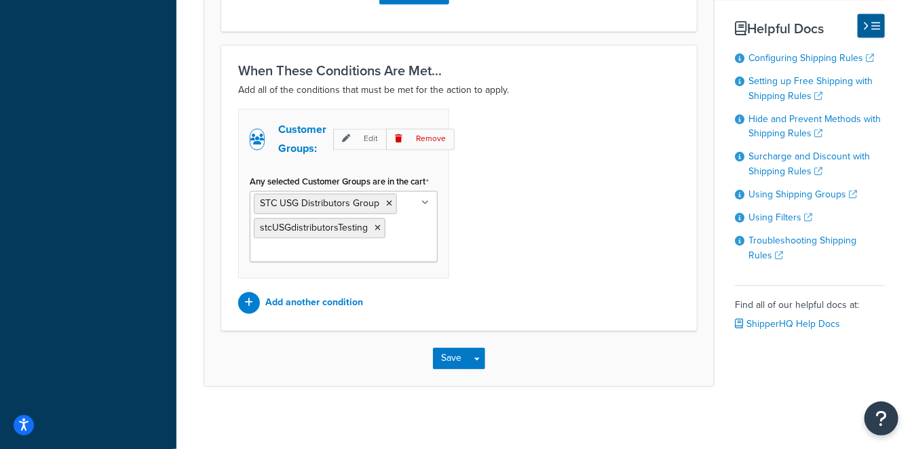
scroll to position [899, 0]
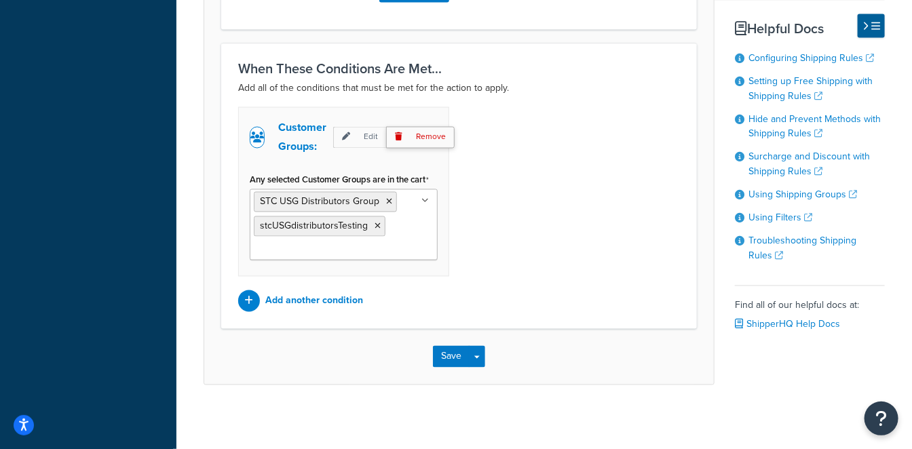
click at [427, 141] on p "Remove" at bounding box center [420, 137] width 69 height 21
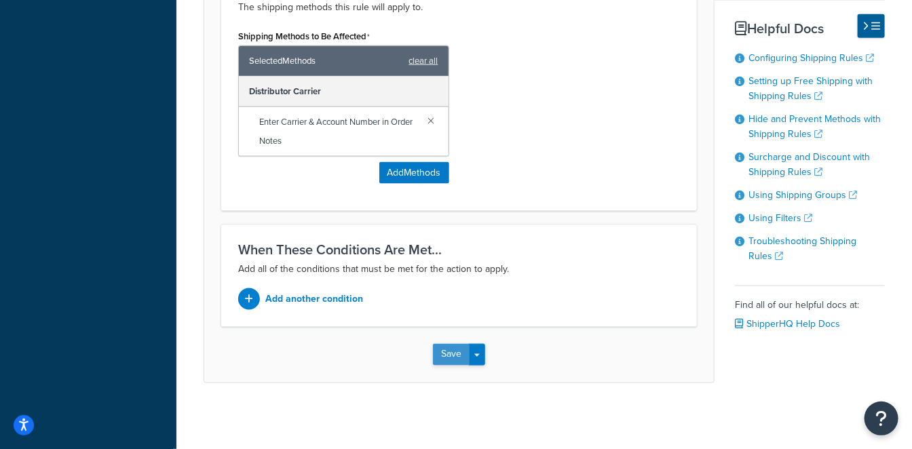
click at [440, 349] on button "Save" at bounding box center [451, 355] width 37 height 22
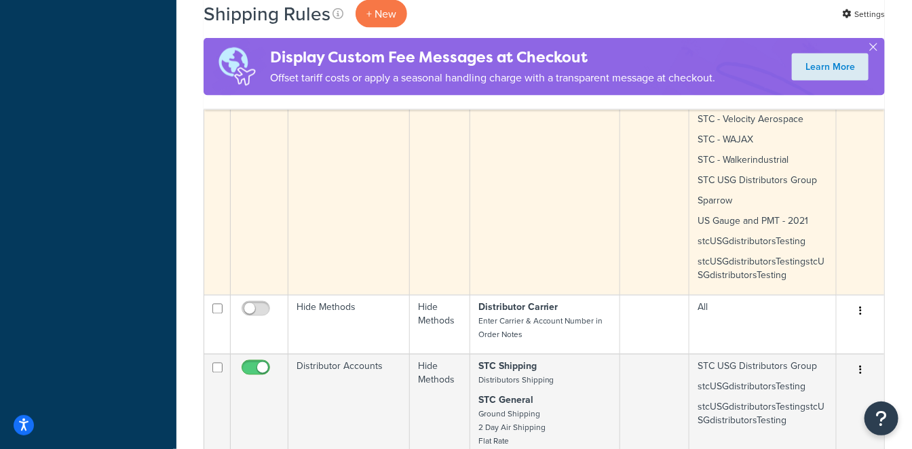
scroll to position [980, 0]
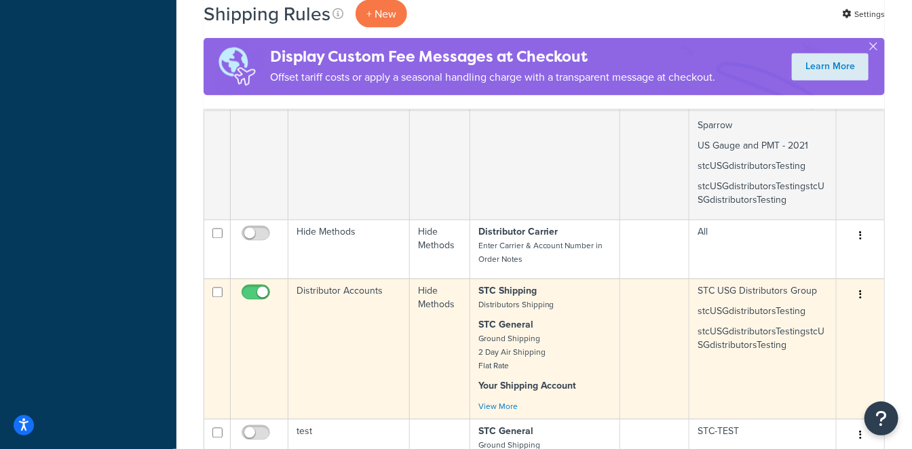
click at [349, 279] on td "Distributor Accounts" at bounding box center [348, 349] width 121 height 140
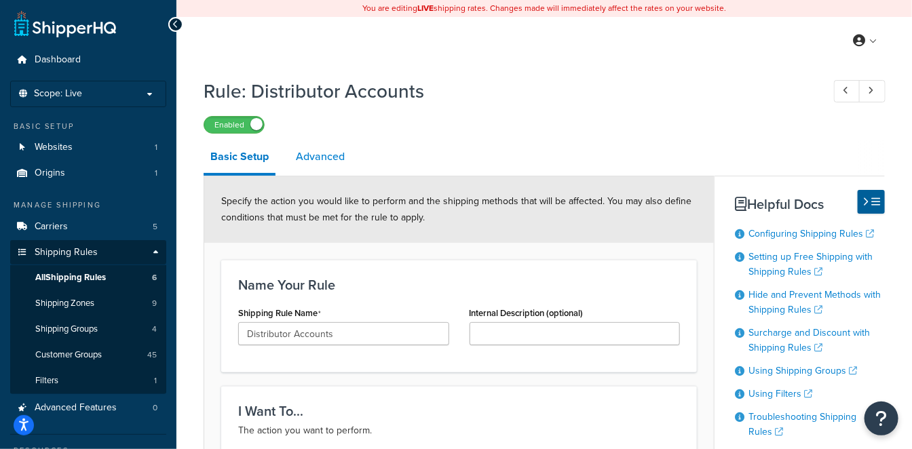
click at [318, 155] on link "Advanced" at bounding box center [320, 156] width 62 height 33
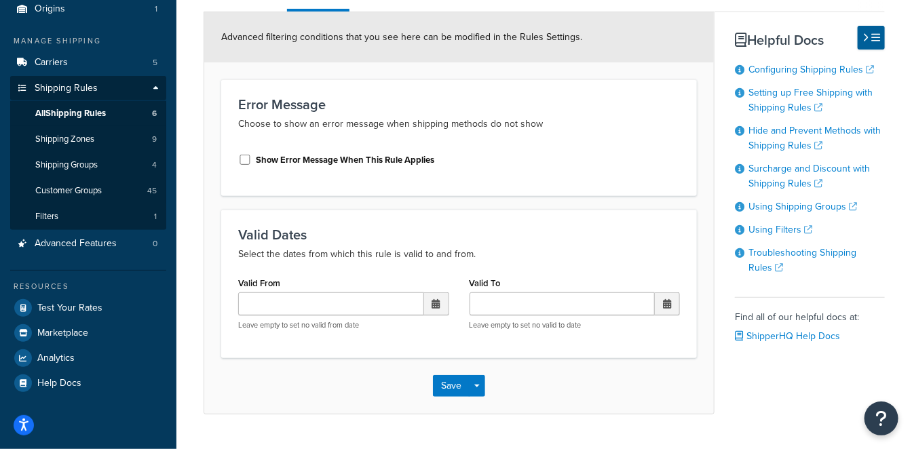
scroll to position [196, 0]
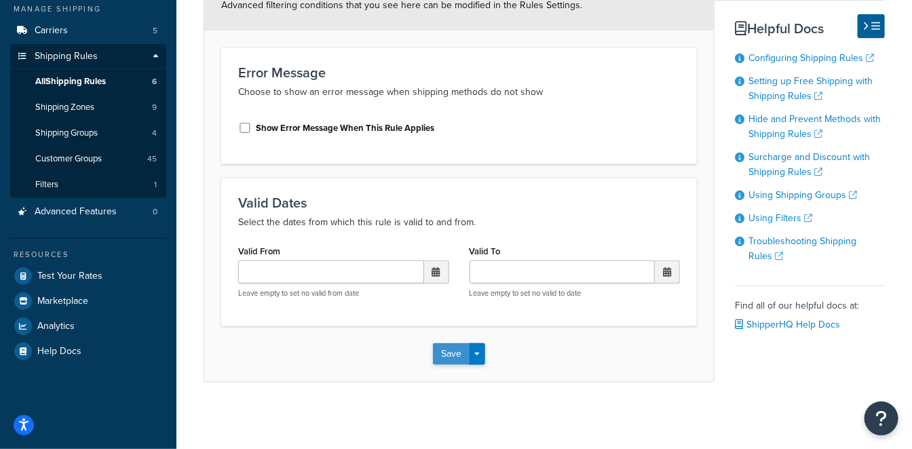
click at [442, 354] on button "Save" at bounding box center [451, 354] width 37 height 22
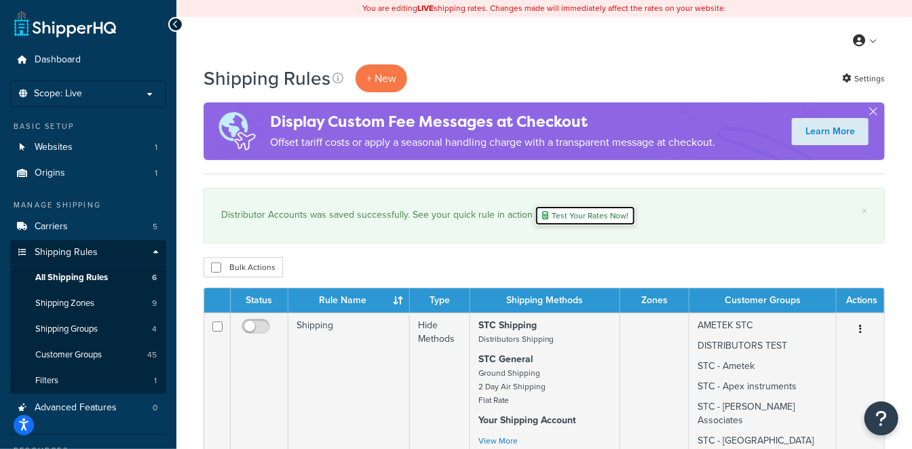
click at [584, 210] on link "Test Your Rates Now!" at bounding box center [585, 216] width 101 height 20
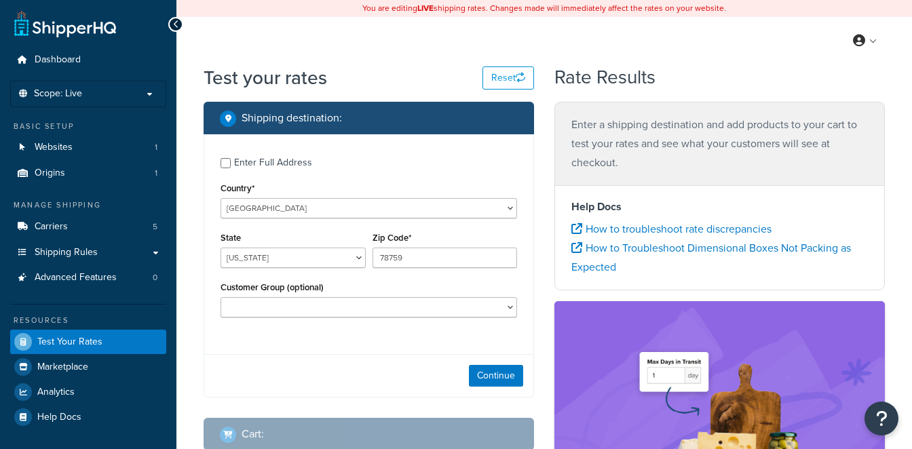
select select "[GEOGRAPHIC_DATA]"
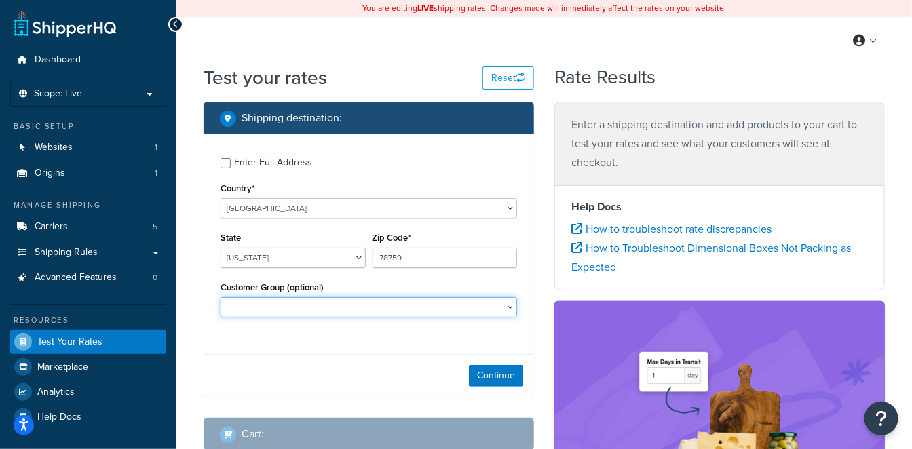
click at [329, 300] on select "ABC AMETEK AMETEK STC BAPO DISTRIBUTORS TEST Retail Sparrow STC STC - Ametek ST…" at bounding box center [368, 307] width 296 height 20
select select "stcUSGdistributorsTesting"
click at [220, 298] on select "ABC AMETEK AMETEK STC BAPO DISTRIBUTORS TEST Retail Sparrow STC STC - Ametek ST…" at bounding box center [368, 307] width 296 height 20
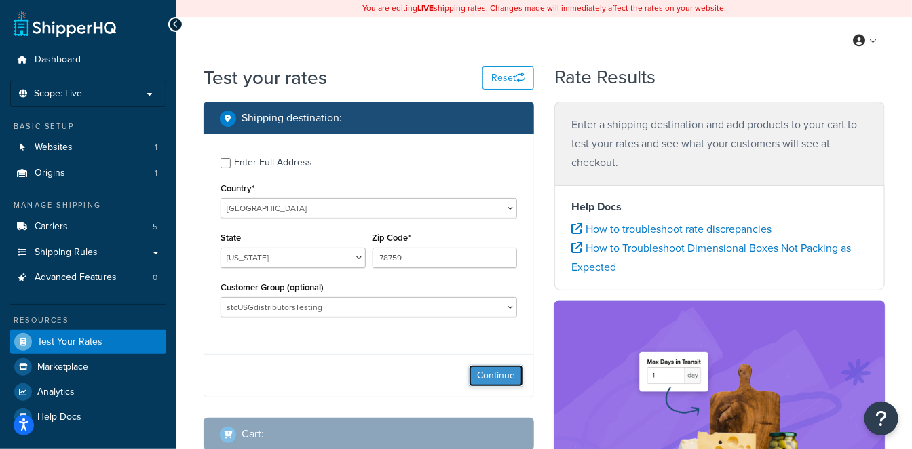
click at [503, 378] on button "Continue" at bounding box center [496, 376] width 54 height 22
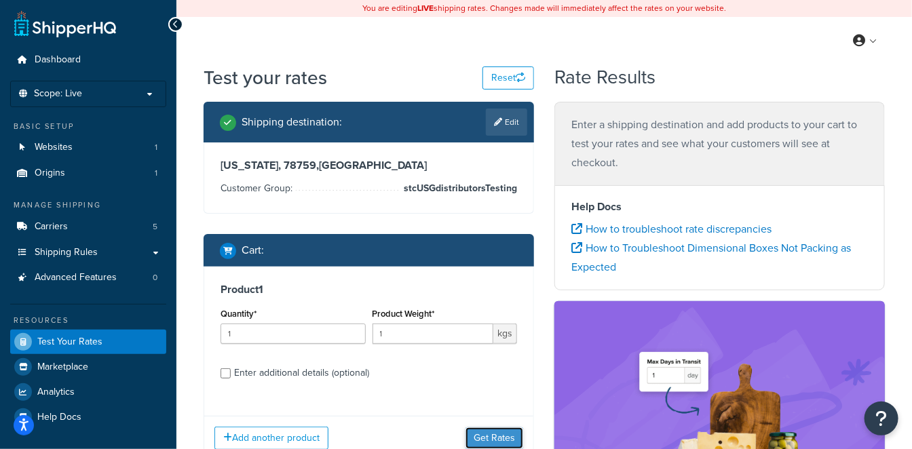
click at [493, 436] on button "Get Rates" at bounding box center [494, 438] width 58 height 22
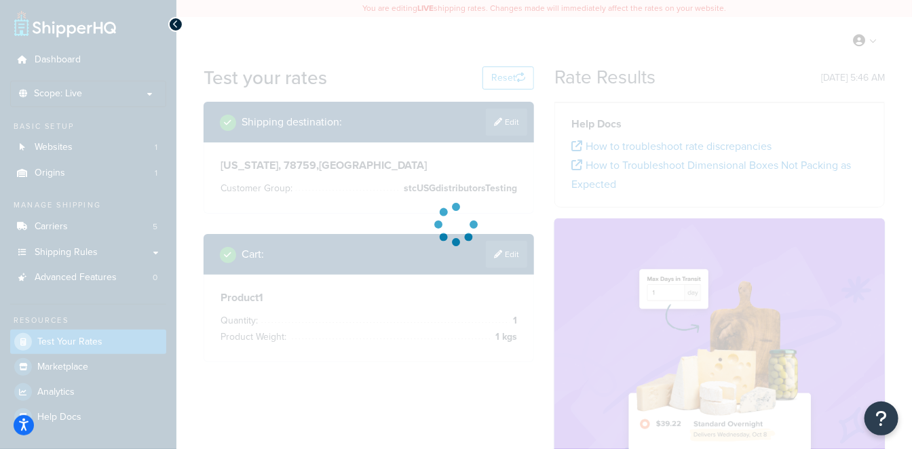
click at [484, 275] on div at bounding box center [456, 224] width 912 height 449
click at [480, 273] on div at bounding box center [456, 224] width 912 height 449
